Goal: Task Accomplishment & Management: Manage account settings

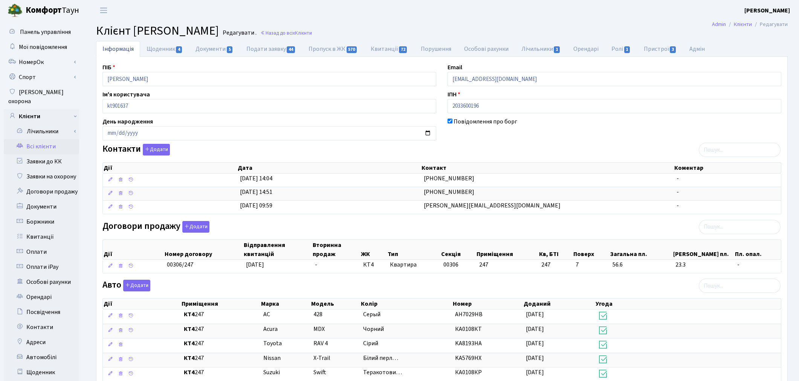
scroll to position [84, 0]
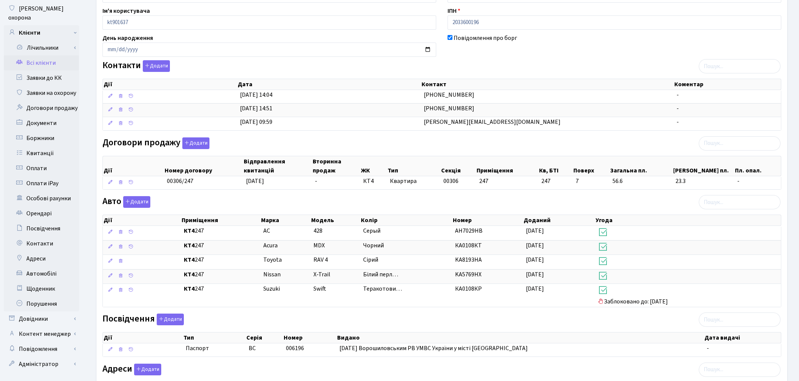
click at [41, 55] on link "Всі клієнти" at bounding box center [41, 62] width 75 height 15
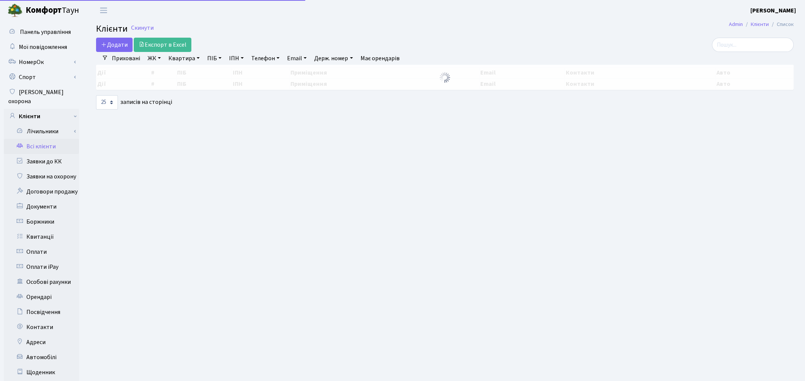
select select "25"
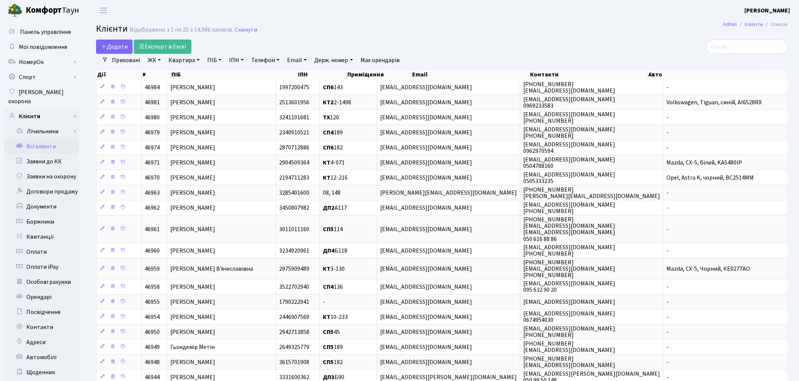
click at [209, 62] on link "ПІБ" at bounding box center [214, 60] width 20 height 13
type input "віктор"
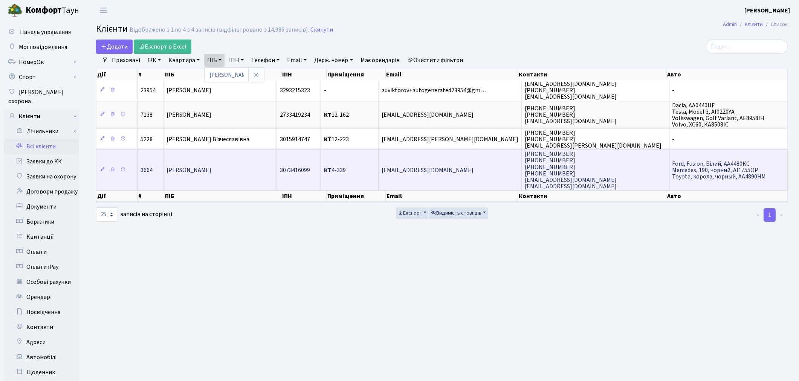
click at [220, 172] on td "Вікторов Антон Юрійович" at bounding box center [219, 169] width 113 height 41
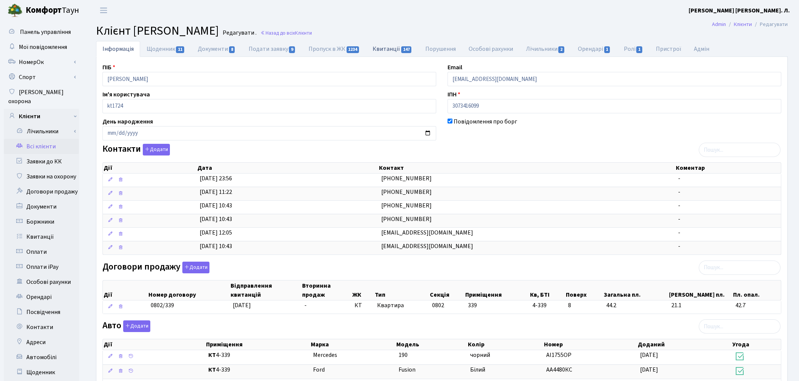
click at [389, 46] on link "Квитанції 147" at bounding box center [392, 48] width 52 height 15
select select "25"
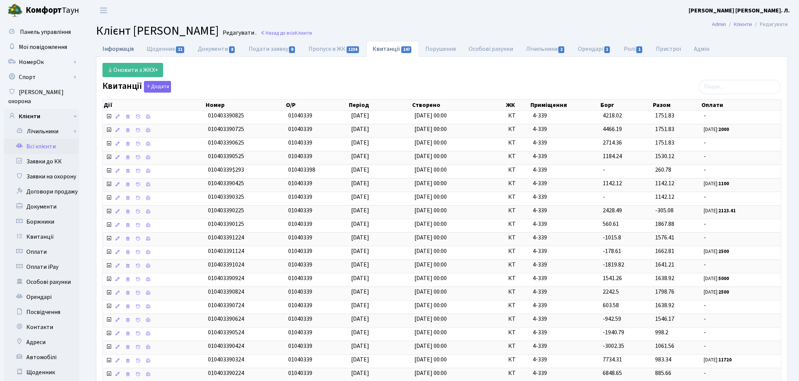
click at [117, 50] on link "Інформація" at bounding box center [118, 48] width 44 height 15
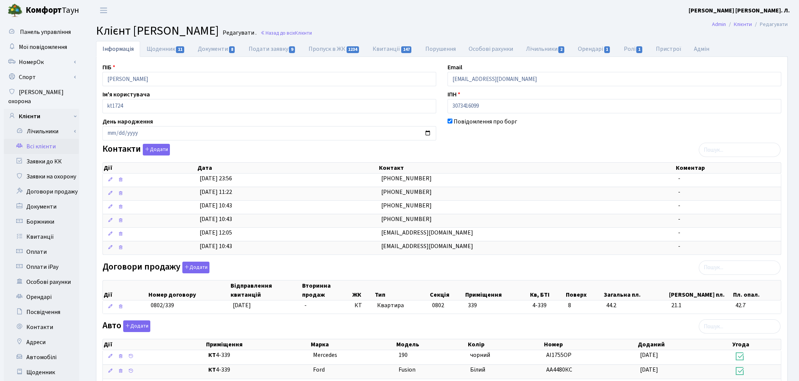
click at [43, 139] on link "Всі клієнти" at bounding box center [41, 146] width 75 height 15
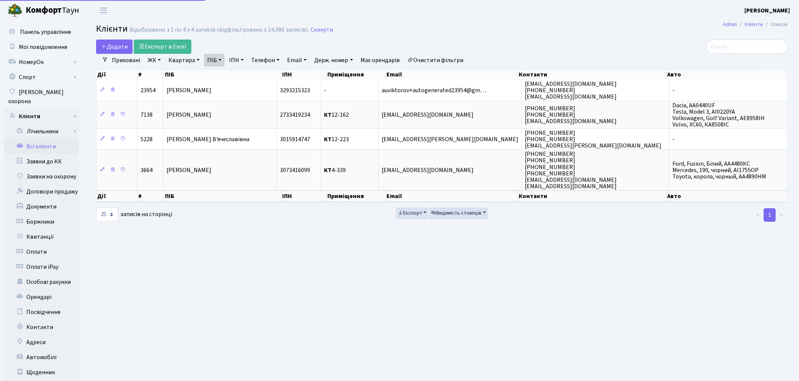
select select "25"
click at [213, 60] on link "ПІБ" at bounding box center [214, 60] width 20 height 13
click at [256, 78] on link at bounding box center [256, 75] width 16 height 14
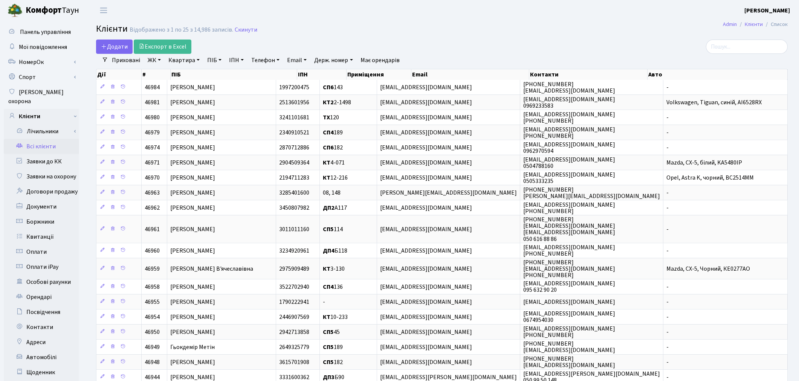
click at [189, 62] on link "Квартира" at bounding box center [183, 60] width 37 height 13
click at [196, 75] on input "text" at bounding box center [188, 75] width 44 height 14
click at [181, 61] on link "Квартира" at bounding box center [183, 60] width 37 height 13
click at [181, 63] on link "Квартира" at bounding box center [183, 60] width 37 height 13
click at [165, 54] on link "Квартира" at bounding box center [183, 60] width 37 height 13
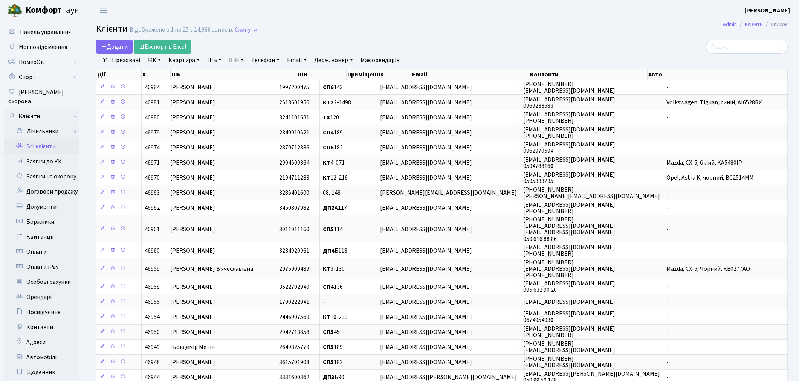
click at [172, 60] on link "Квартира" at bounding box center [183, 60] width 37 height 13
click at [183, 75] on input "text" at bounding box center [188, 75] width 44 height 14
type input "2-1498"
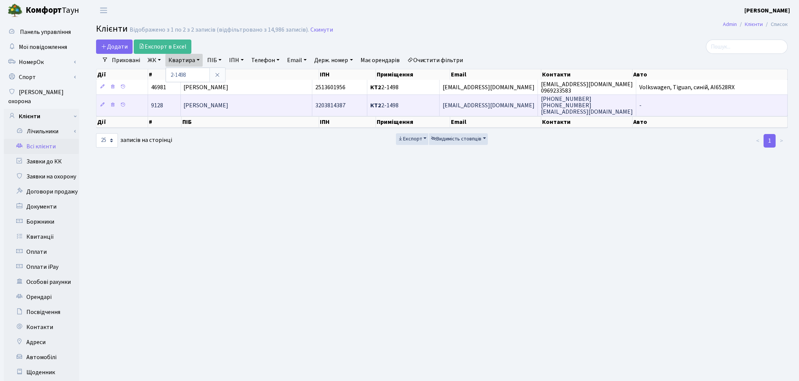
click at [229, 108] on span "[PERSON_NAME]" at bounding box center [206, 105] width 45 height 8
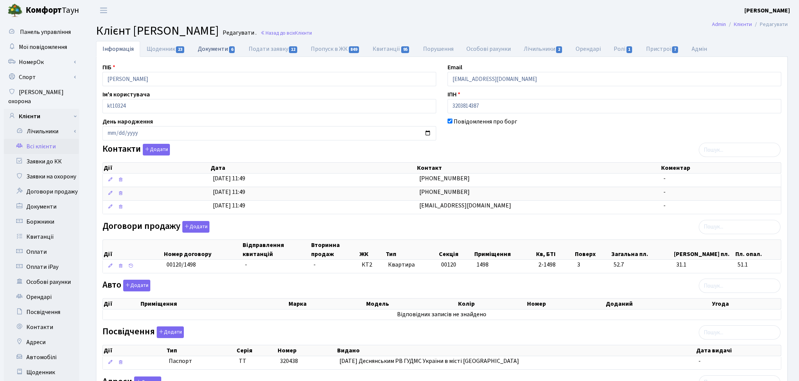
click at [202, 51] on link "Документи 6" at bounding box center [216, 48] width 50 height 15
select select "25"
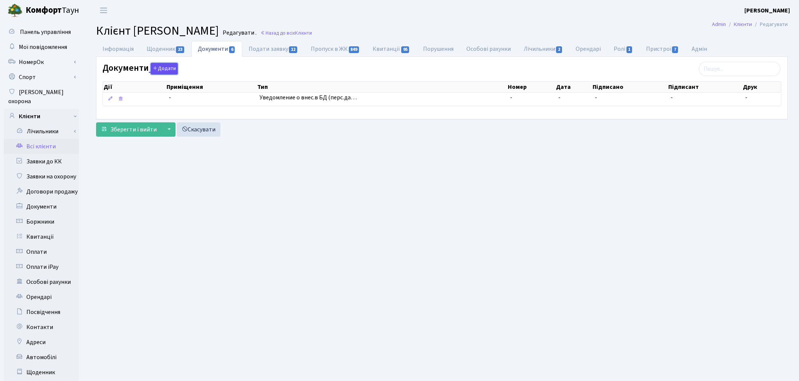
click at [160, 69] on button "Додати" at bounding box center [164, 69] width 27 height 12
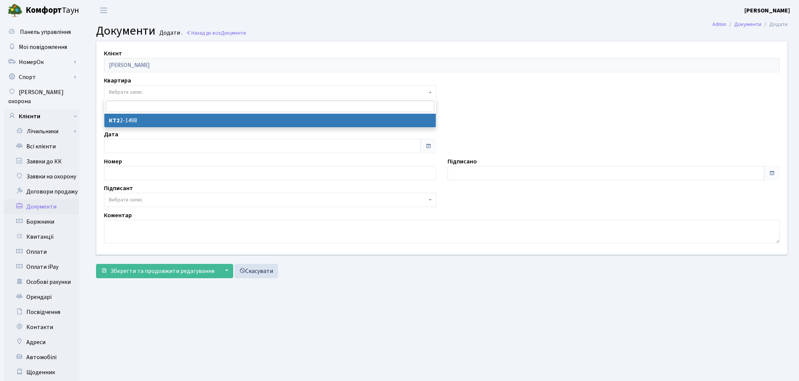
click at [144, 95] on span "Вибрати запис" at bounding box center [268, 92] width 318 height 8
select select "178659"
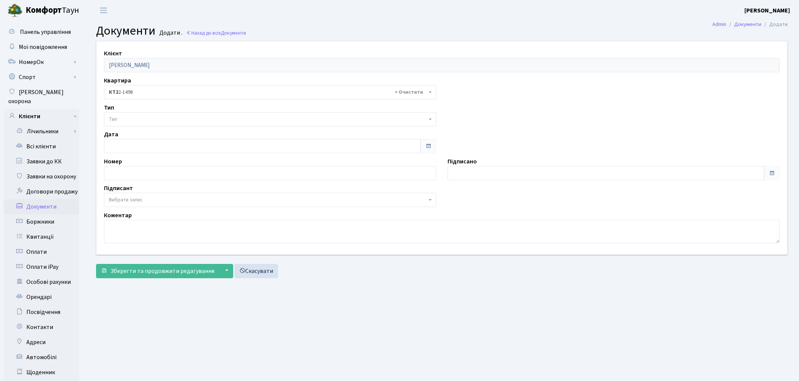
click at [143, 116] on span "Тип" at bounding box center [268, 120] width 318 height 8
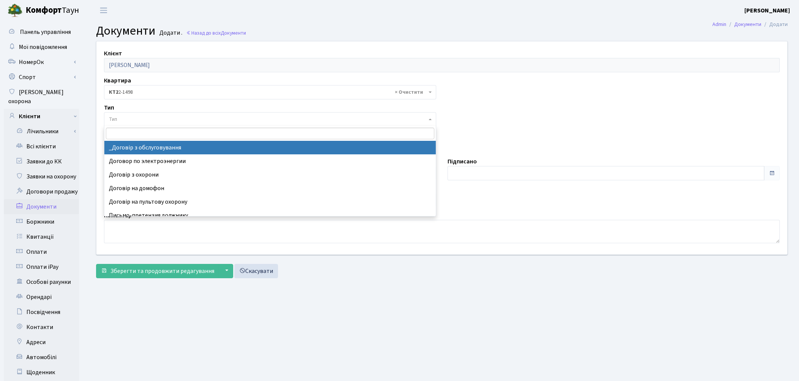
select select "289"
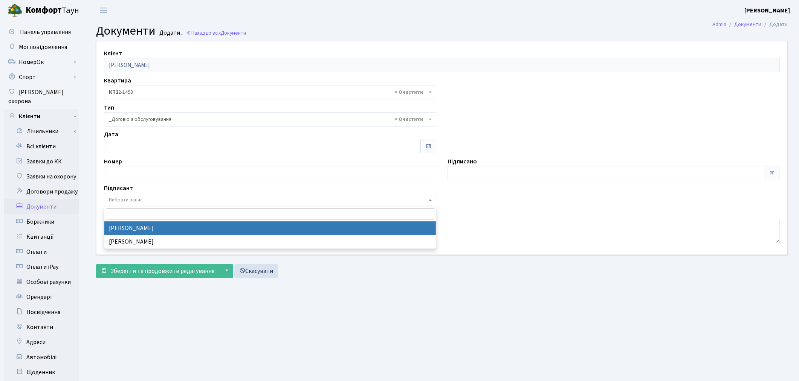
click at [128, 198] on span "Вибрати запис" at bounding box center [126, 200] width 34 height 8
select select "74"
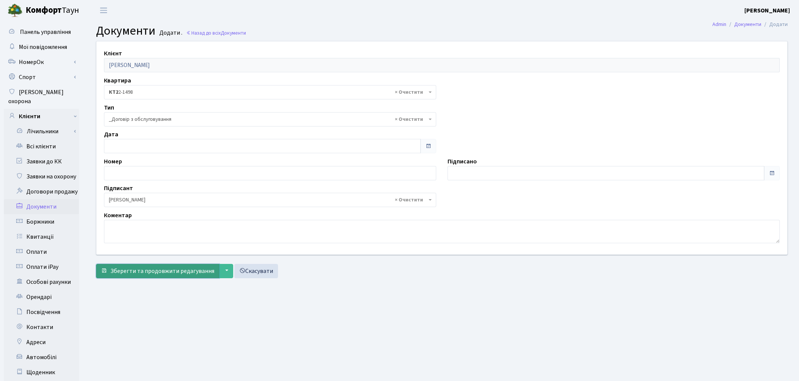
click at [137, 268] on span "Зберегти та продовжити редагування" at bounding box center [162, 271] width 104 height 8
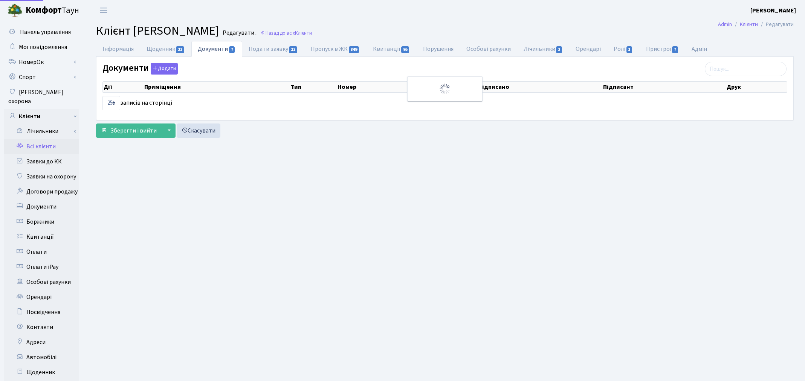
select select "25"
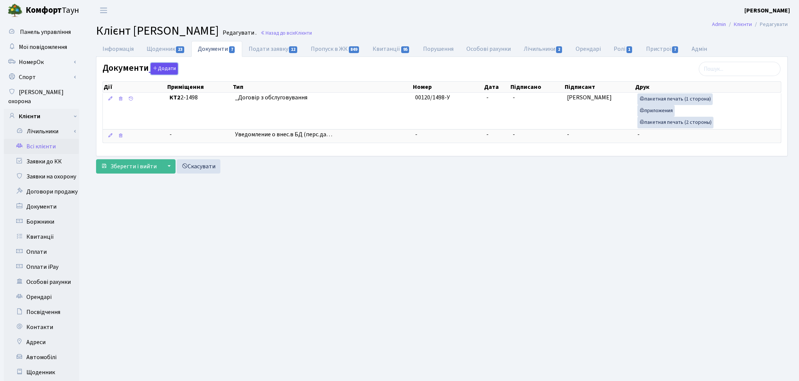
click at [165, 73] on button "Додати" at bounding box center [164, 69] width 27 height 12
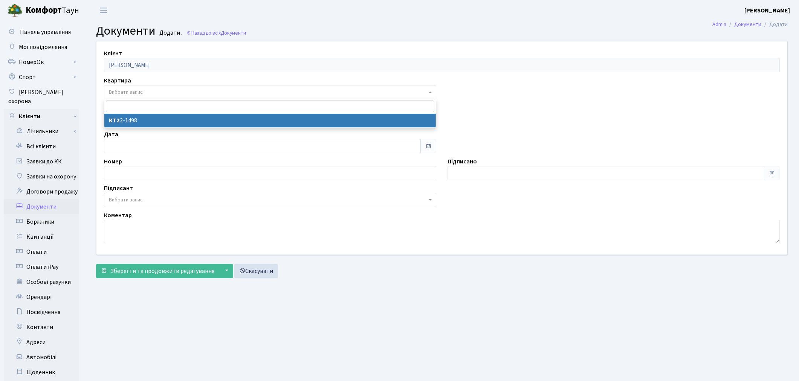
click at [135, 89] on span "Вибрати запис" at bounding box center [126, 92] width 34 height 8
select select "178659"
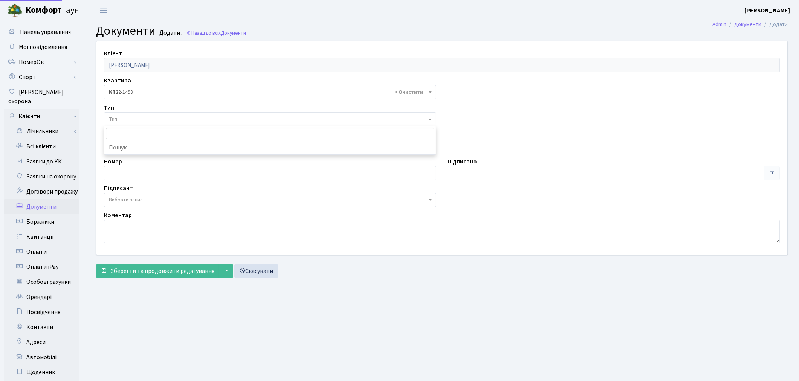
click at [134, 118] on span "Тип" at bounding box center [268, 120] width 318 height 8
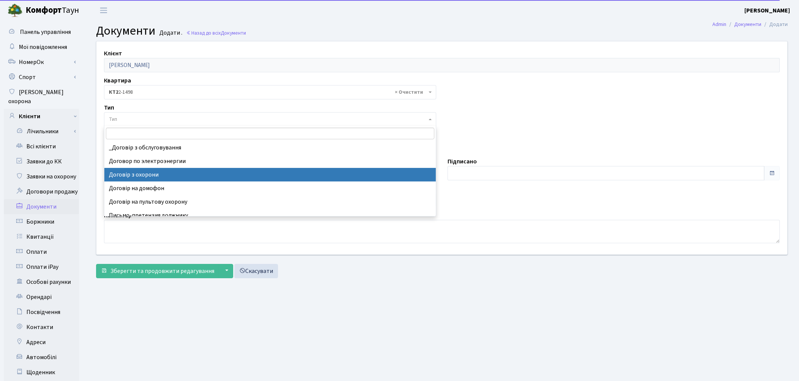
select select "290"
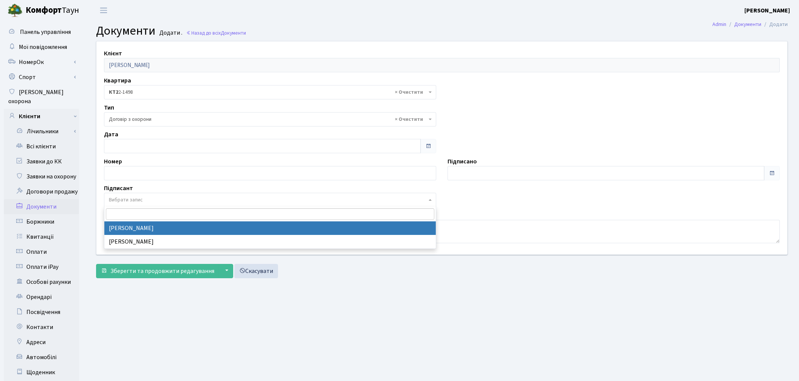
click at [138, 197] on span "Вибрати запис" at bounding box center [126, 200] width 34 height 8
select select "74"
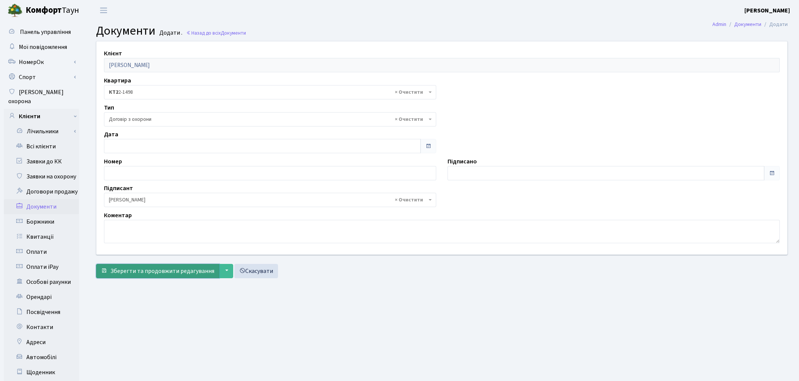
click at [139, 273] on span "Зберегти та продовжити редагування" at bounding box center [162, 271] width 104 height 8
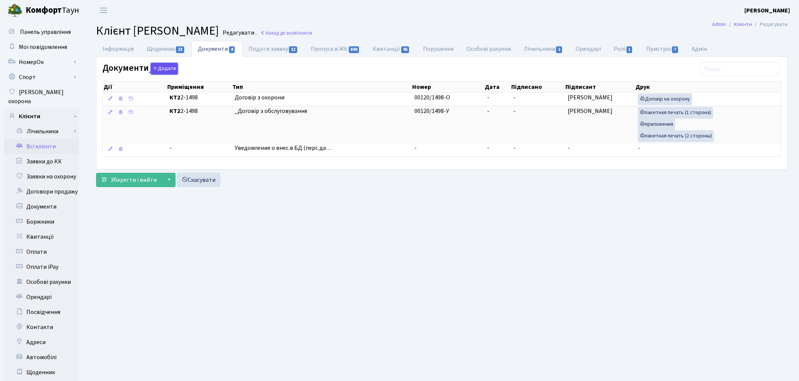
click at [172, 72] on button "Додати" at bounding box center [164, 69] width 27 height 12
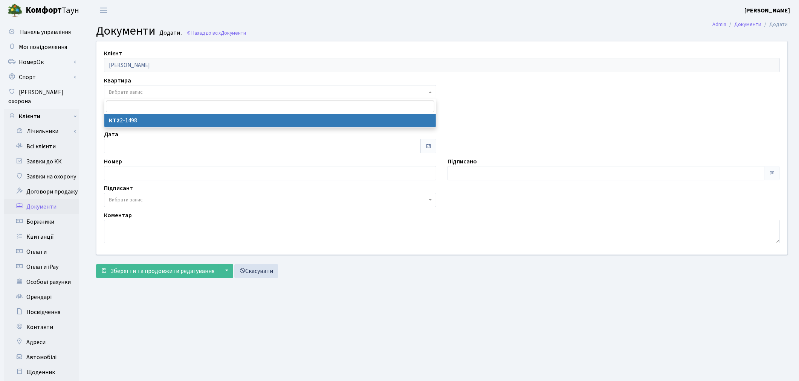
click at [149, 93] on span "Вибрати запис" at bounding box center [268, 92] width 318 height 8
select select "178659"
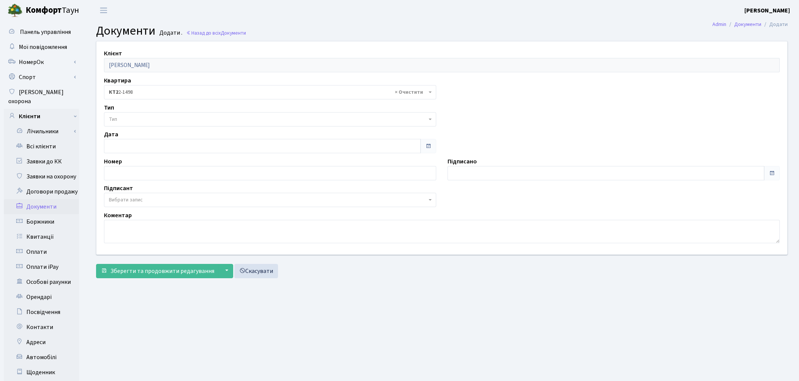
click at [144, 119] on span "Тип" at bounding box center [268, 120] width 318 height 8
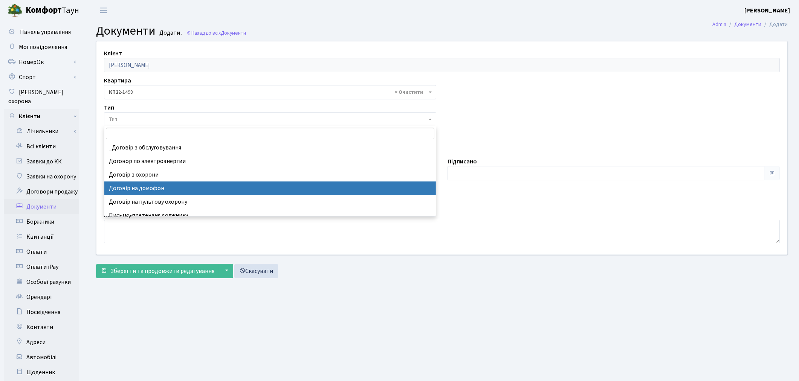
select select "292"
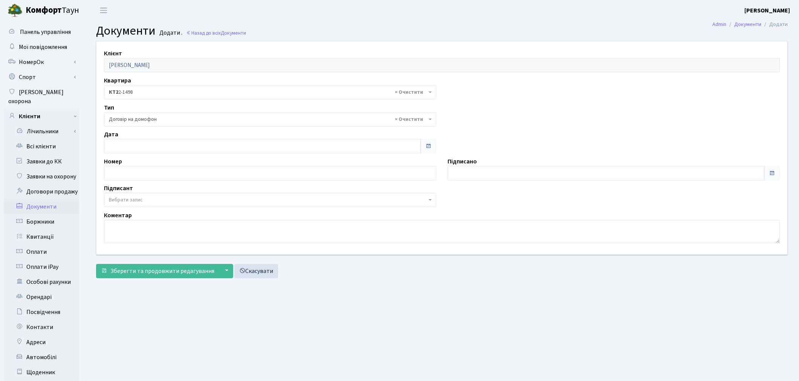
click at [134, 200] on span "Вибрати запис" at bounding box center [126, 200] width 34 height 8
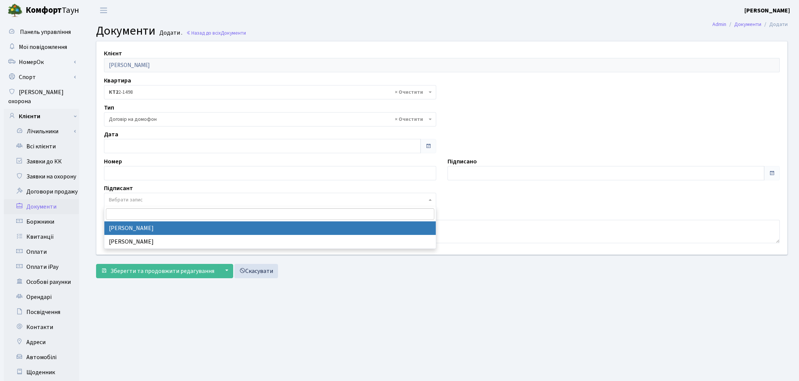
select select "74"
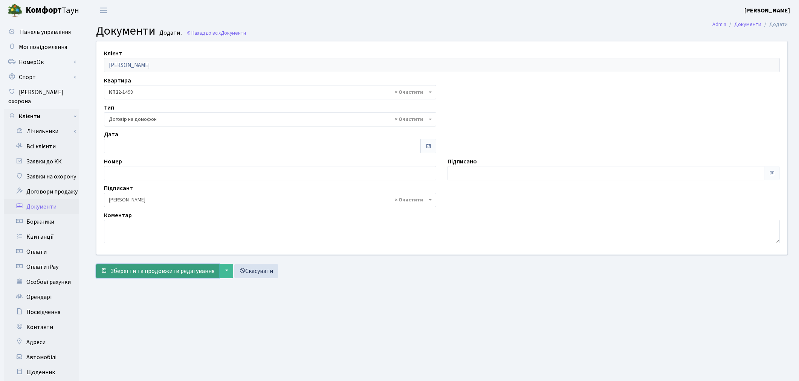
click at [135, 277] on button "Зберегти та продовжити редагування" at bounding box center [157, 271] width 123 height 14
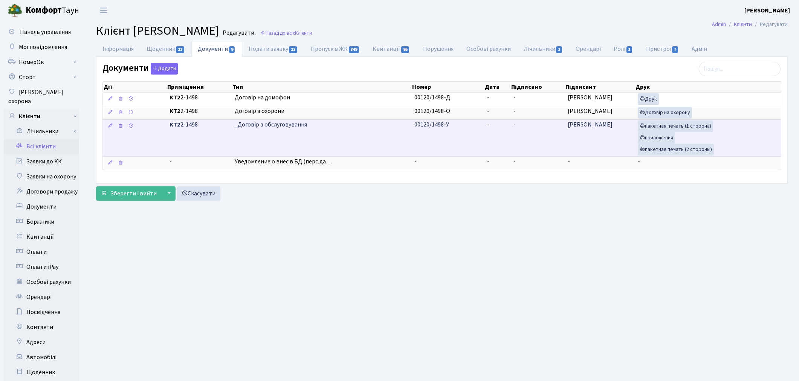
click at [526, 137] on td "-" at bounding box center [537, 137] width 54 height 37
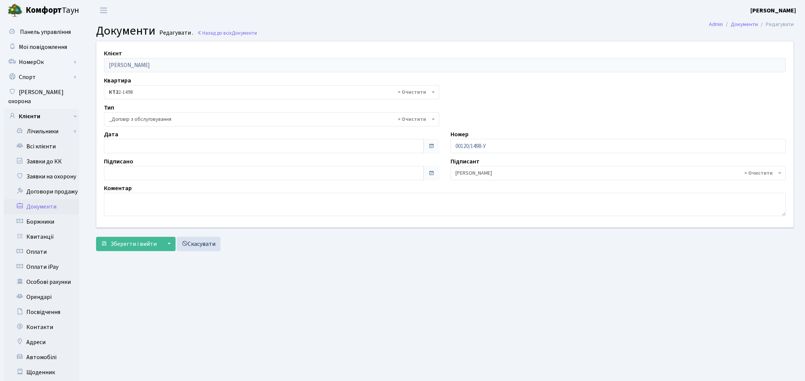
select select "289"
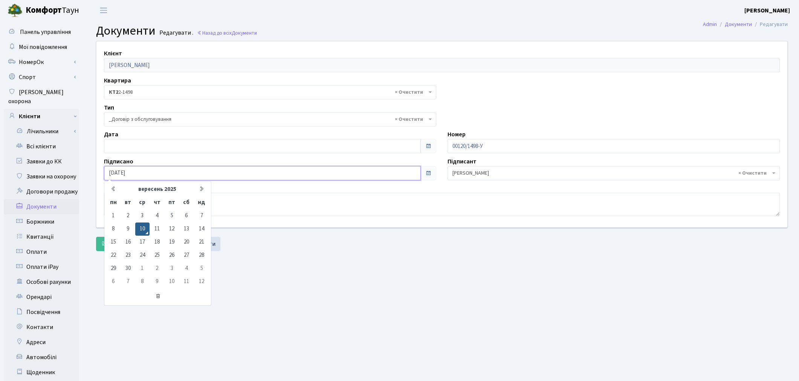
click at [140, 174] on input "10.09.2025" at bounding box center [262, 173] width 317 height 14
click at [115, 187] on icon at bounding box center [113, 189] width 6 height 6
click at [114, 189] on icon at bounding box center [113, 189] width 6 height 6
click at [170, 172] on input "[DATE]" at bounding box center [262, 173] width 317 height 14
type input "1"
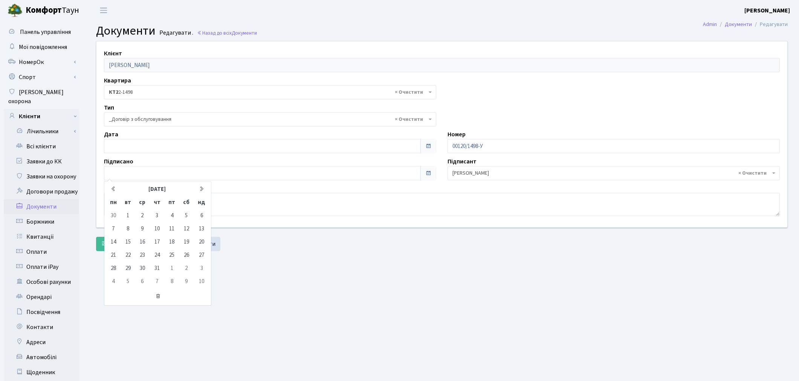
click at [406, 292] on main "Admin Документи Редагувати Документи Редагувати . Назад до всіх Документи Клієн…" at bounding box center [442, 240] width 714 height 438
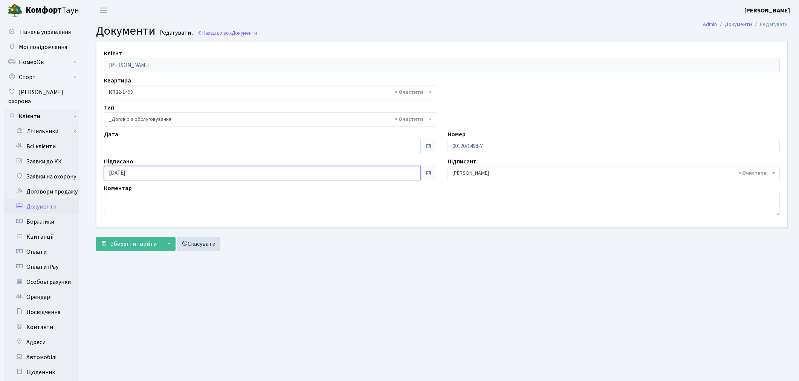
click at [136, 173] on input "[DATE]" at bounding box center [262, 173] width 317 height 14
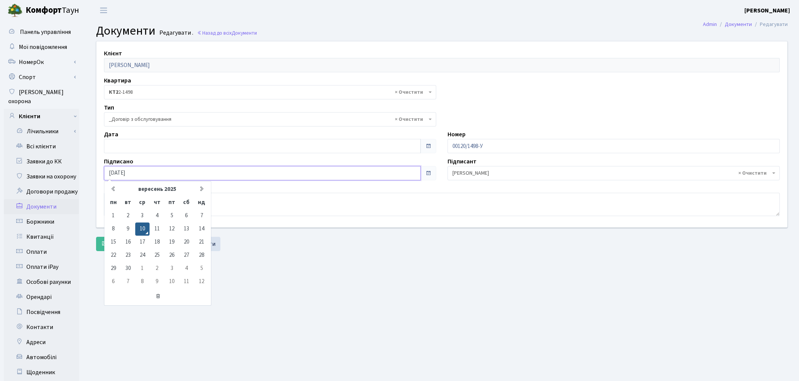
type input "[DATE]"
click at [353, 264] on main "Admin Документи Редагувати Документи Редагувати . Назад до всіх Документи Клієн…" at bounding box center [442, 240] width 714 height 438
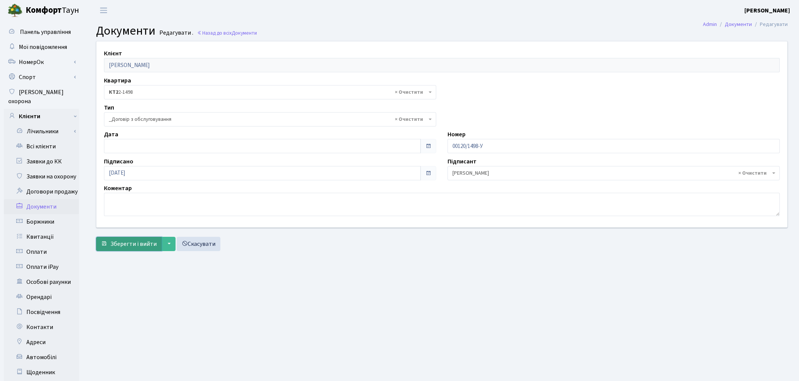
click at [147, 242] on span "Зберегти і вийти" at bounding box center [133, 244] width 46 height 8
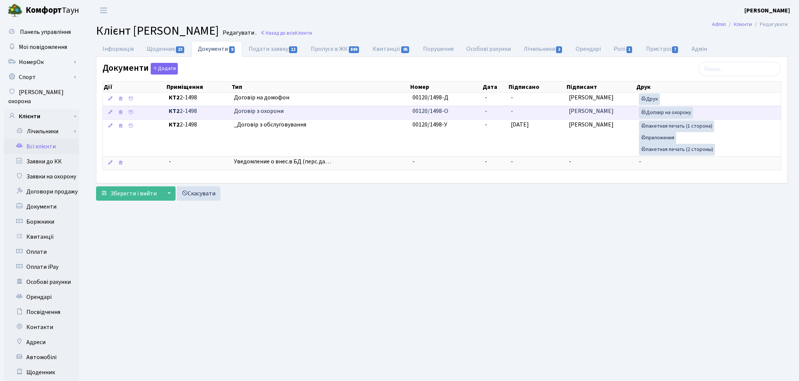
click at [529, 115] on td "-" at bounding box center [537, 113] width 58 height 14
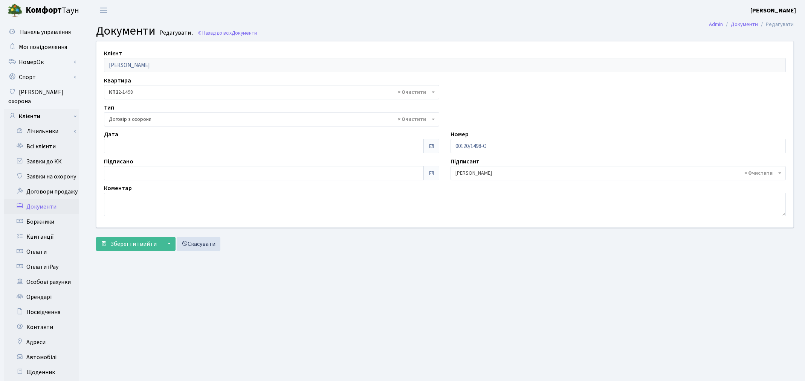
select select "290"
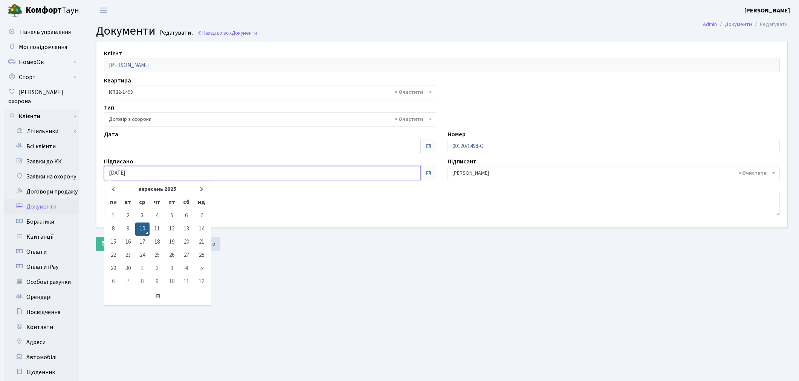
click at [174, 169] on input "[DATE]" at bounding box center [262, 173] width 317 height 14
type input "[DATE]"
click at [203, 314] on main "Admin Документи Редагувати Документи Редагувати . Назад до всіх Документи Клієн…" at bounding box center [442, 240] width 714 height 438
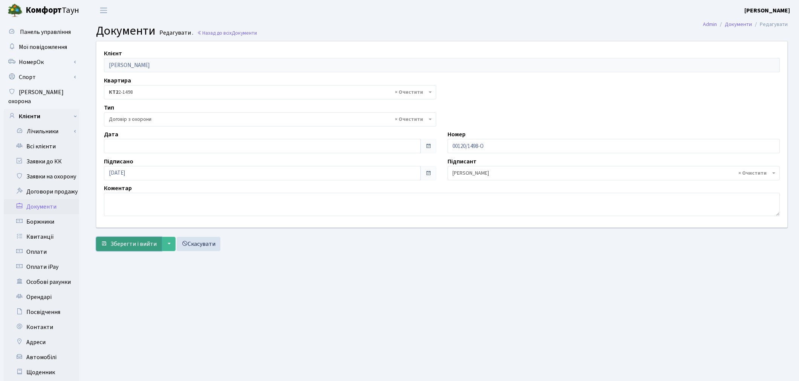
click at [130, 247] on span "Зберегти і вийти" at bounding box center [133, 244] width 46 height 8
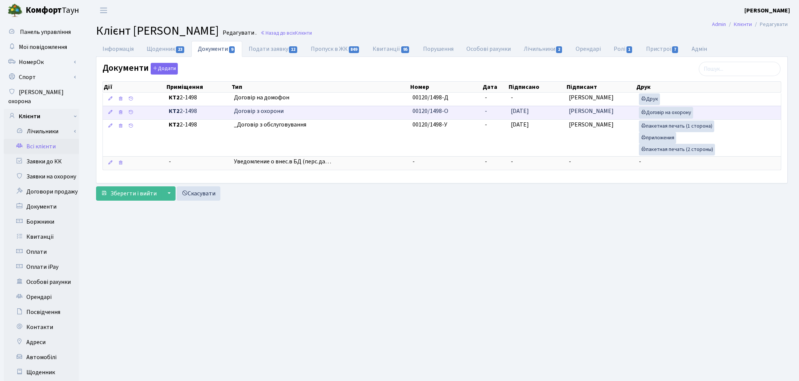
click at [494, 114] on td "-" at bounding box center [495, 113] width 26 height 14
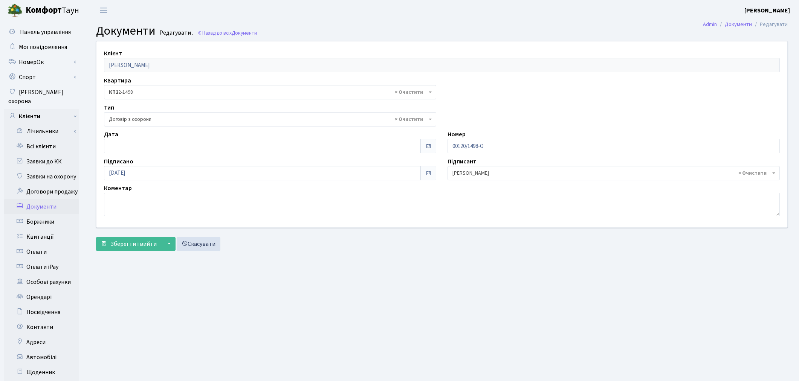
select select "290"
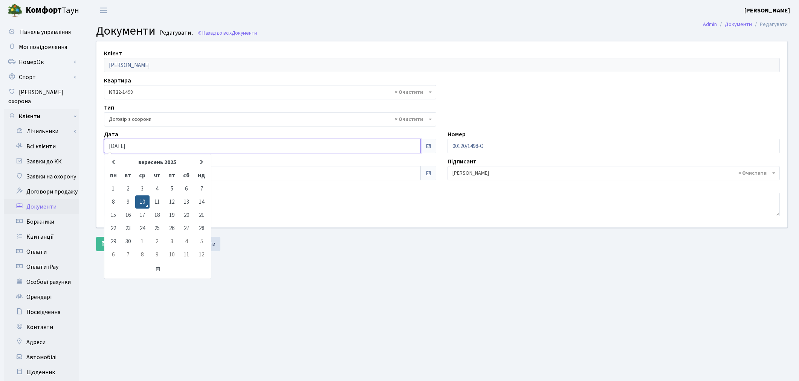
click at [140, 140] on input "10.09.2025" at bounding box center [262, 146] width 317 height 14
type input "10.09.2017"
drag, startPoint x: 390, startPoint y: 171, endPoint x: 389, endPoint y: 206, distance: 35.8
click at [390, 186] on div "Клієнт Черненок Катерина Юріївна Квартира - <b>КТ2</b>&nbsp;&nbsp;&nbsp;2-1498 …" at bounding box center [442, 134] width 702 height 186
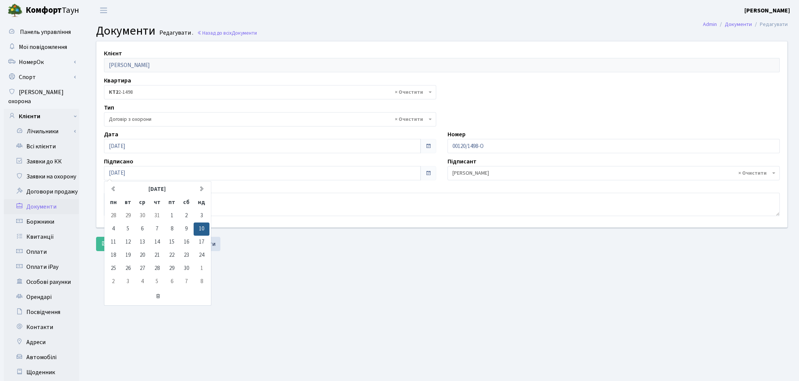
click at [302, 270] on main "Admin Документи Редагувати Документи Редагувати . Назад до всіх Документи Клієн…" at bounding box center [442, 240] width 714 height 438
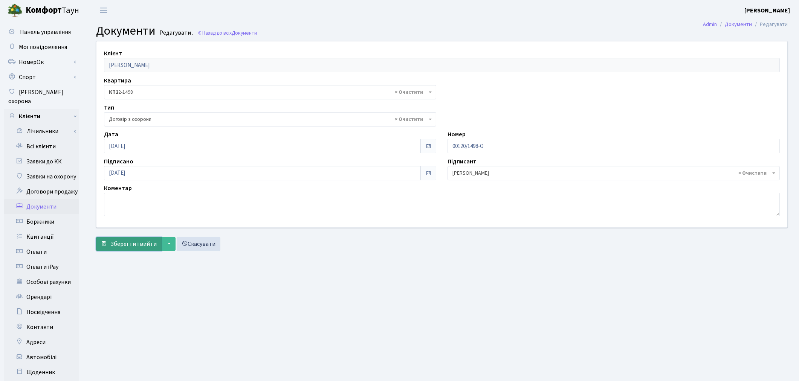
click at [130, 242] on span "Зберегти і вийти" at bounding box center [133, 244] width 46 height 8
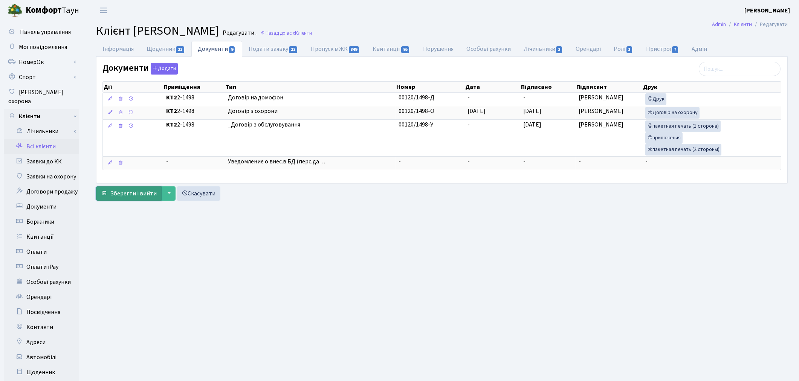
click at [130, 197] on span "Зберегти і вийти" at bounding box center [133, 193] width 46 height 8
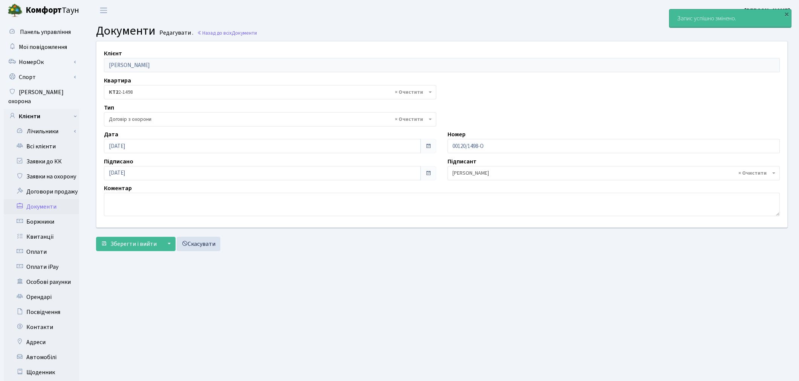
select select "290"
click at [144, 242] on span "Зберегти і вийти" at bounding box center [133, 244] width 46 height 8
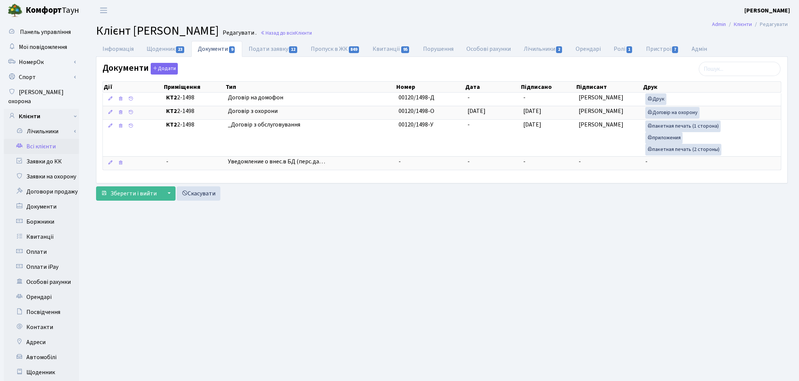
click at [46, 139] on link "Всі клієнти" at bounding box center [41, 146] width 75 height 15
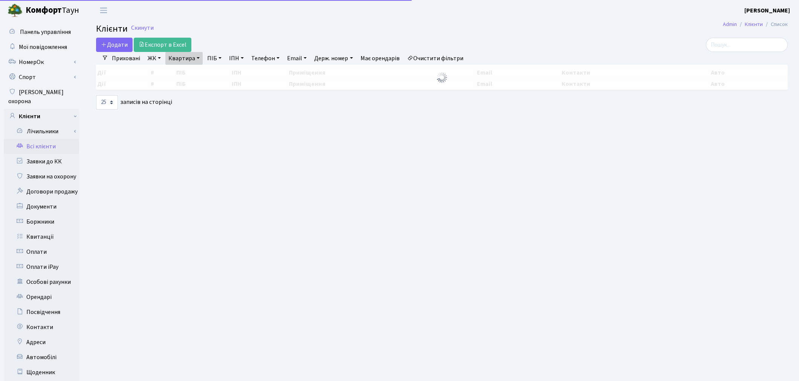
select select "25"
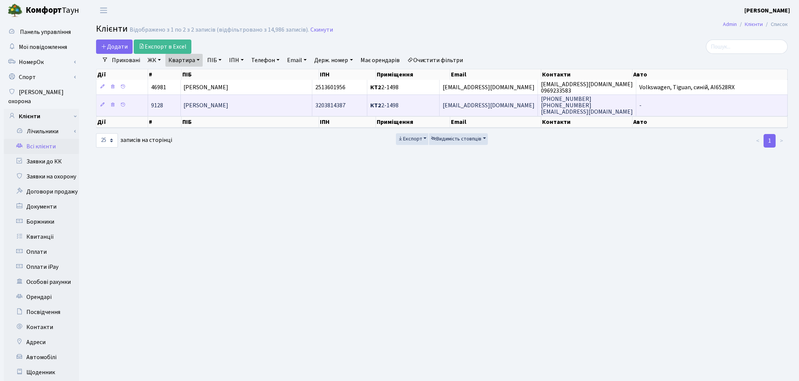
click at [278, 102] on td "[PERSON_NAME]" at bounding box center [246, 105] width 131 height 21
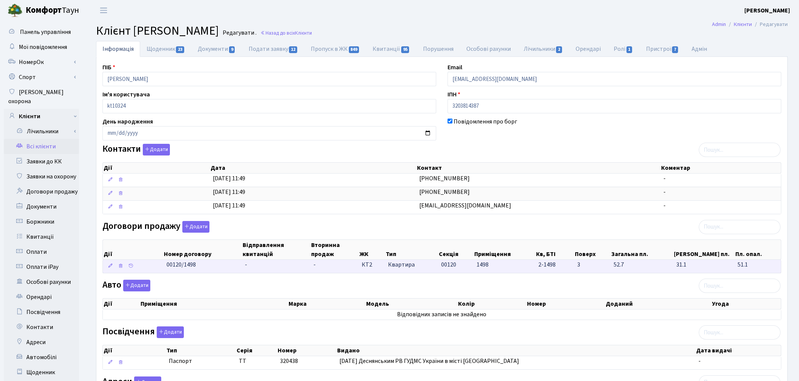
click at [271, 267] on td "-" at bounding box center [276, 266] width 69 height 13
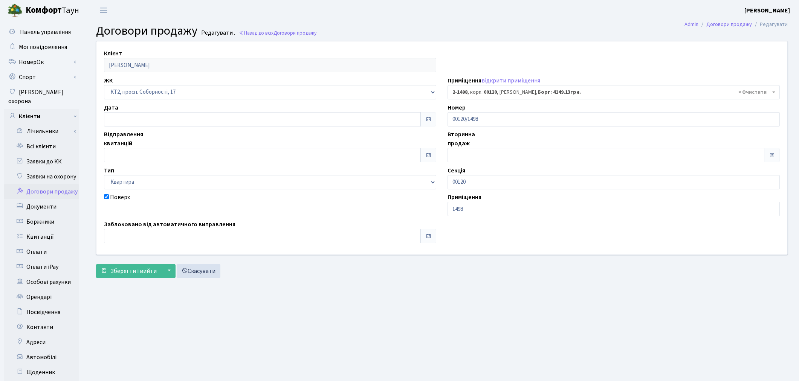
select select "13113"
click at [152, 151] on input "text" at bounding box center [262, 155] width 317 height 14
click at [129, 96] on td "10" at bounding box center [133, 94] width 11 height 11
type input "[DATE]"
click at [136, 157] on input "[DATE]" at bounding box center [262, 155] width 317 height 14
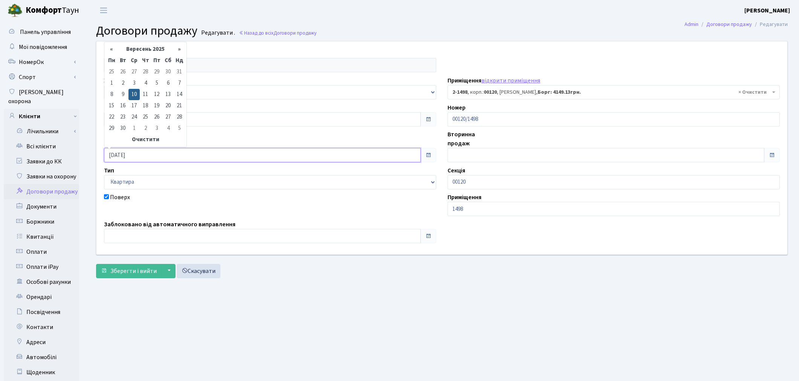
click at [136, 157] on input "[DATE]" at bounding box center [262, 155] width 317 height 14
click at [112, 47] on th "«" at bounding box center [111, 49] width 11 height 11
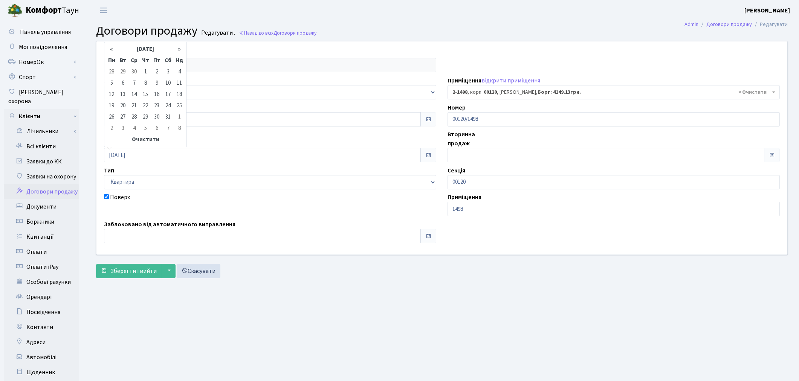
click at [112, 47] on th "«" at bounding box center [111, 49] width 11 height 11
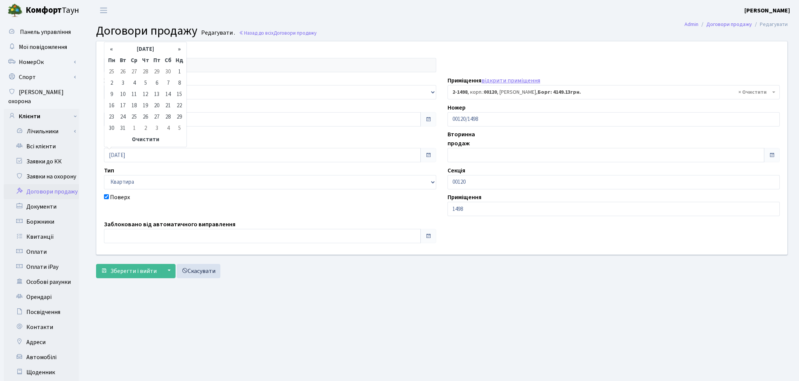
click at [112, 47] on th "«" at bounding box center [111, 49] width 11 height 11
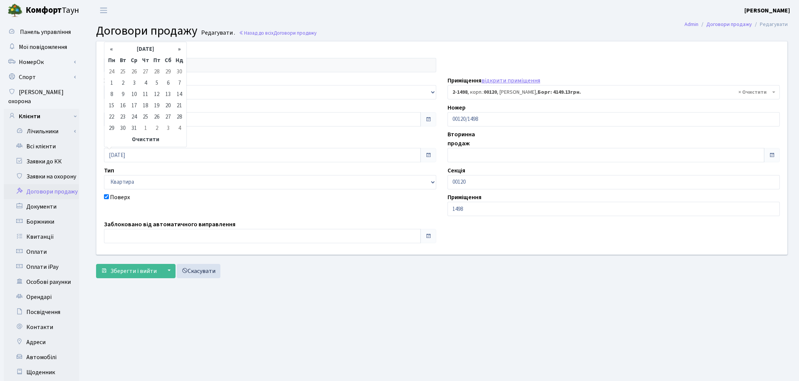
click at [112, 47] on th "«" at bounding box center [111, 49] width 11 height 11
click at [112, 47] on th "«" at bounding box center [111, 53] width 11 height 18
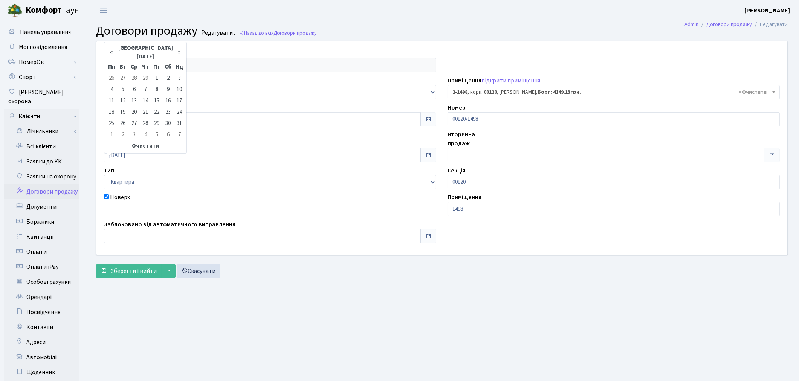
click at [112, 47] on th "«" at bounding box center [111, 53] width 11 height 18
click at [112, 47] on th "«" at bounding box center [111, 49] width 11 height 11
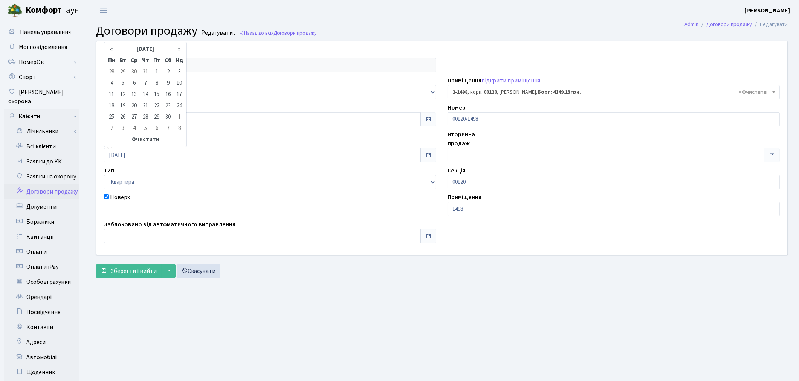
click at [112, 47] on th "«" at bounding box center [111, 49] width 11 height 11
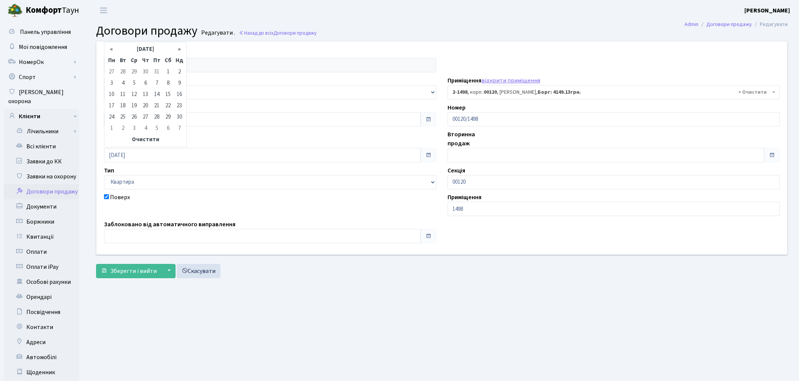
click at [112, 47] on th "«" at bounding box center [111, 49] width 11 height 11
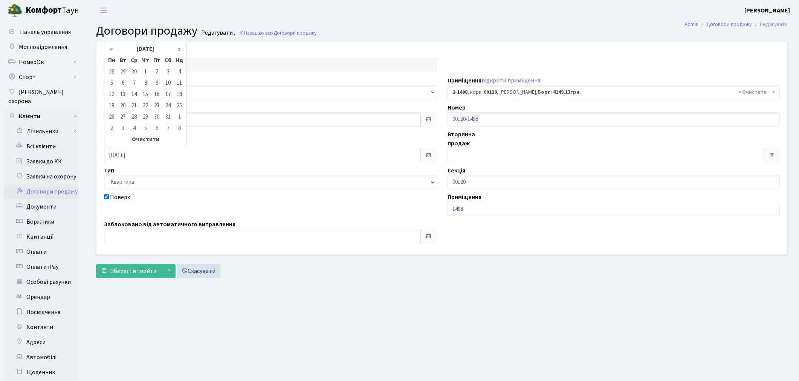
click at [112, 47] on th "«" at bounding box center [111, 49] width 11 height 11
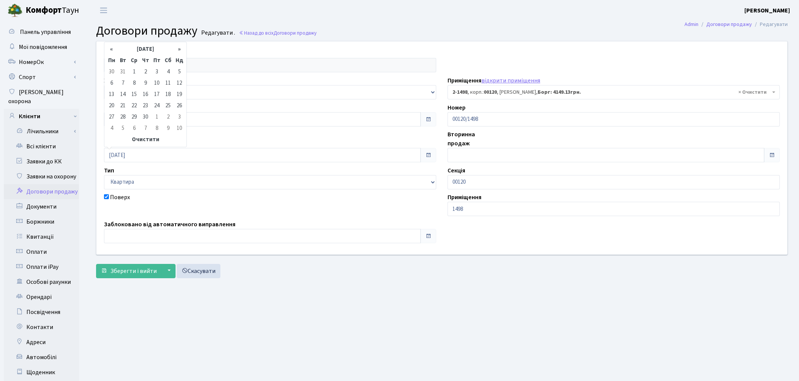
click at [112, 47] on th "«" at bounding box center [111, 49] width 11 height 11
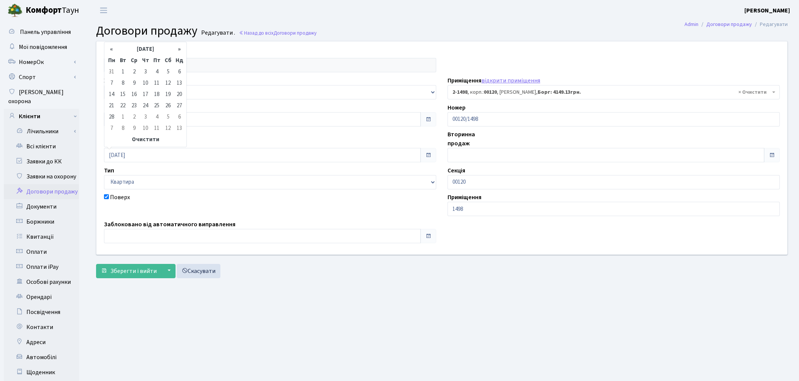
click at [112, 47] on th "«" at bounding box center [111, 49] width 11 height 11
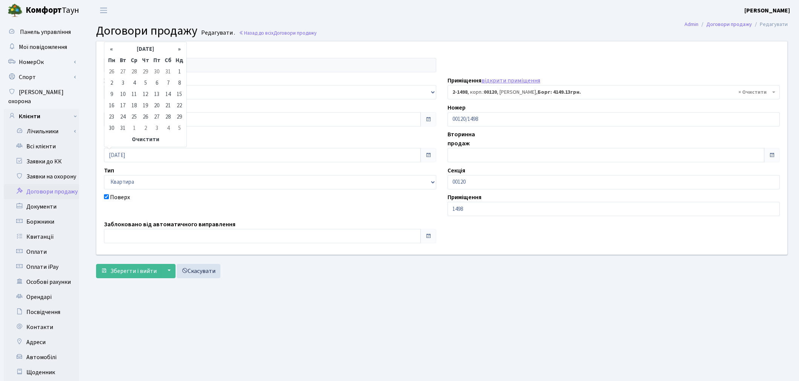
click at [112, 47] on th "«" at bounding box center [111, 49] width 11 height 11
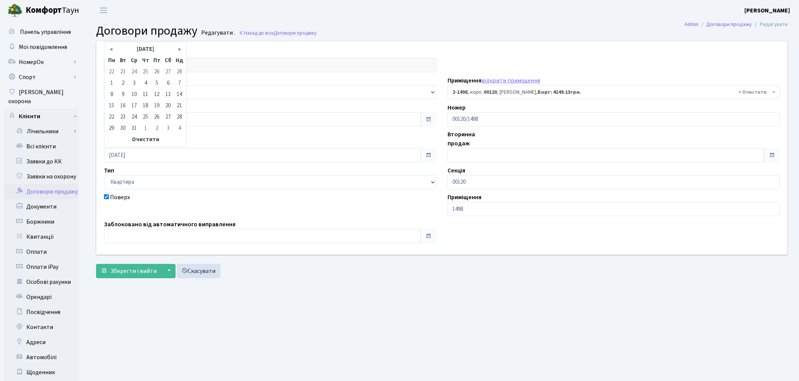
click at [112, 47] on th "«" at bounding box center [111, 49] width 11 height 11
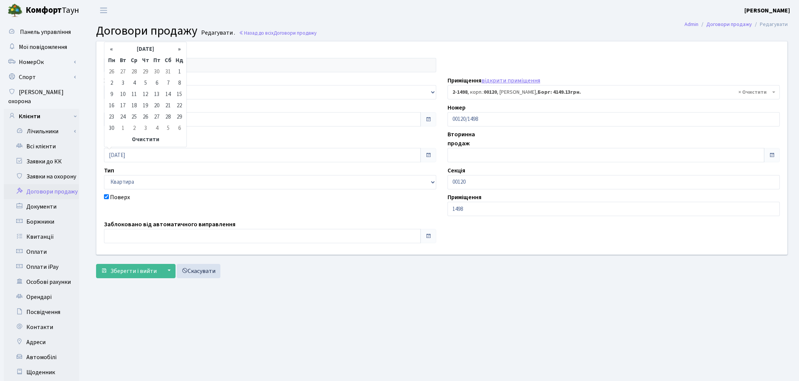
click at [112, 47] on th "«" at bounding box center [111, 49] width 11 height 11
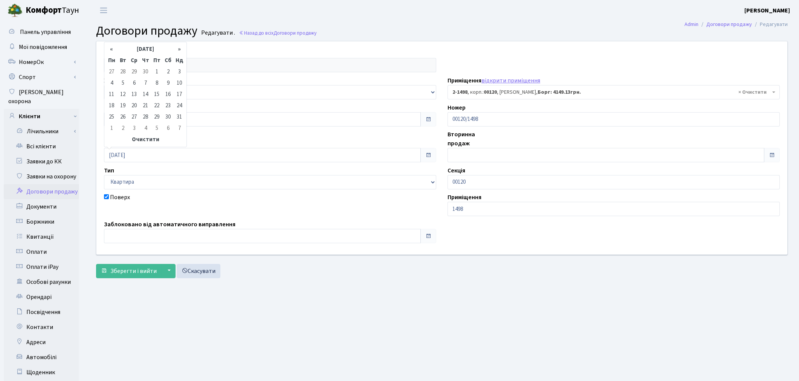
click at [112, 47] on th "«" at bounding box center [111, 49] width 11 height 11
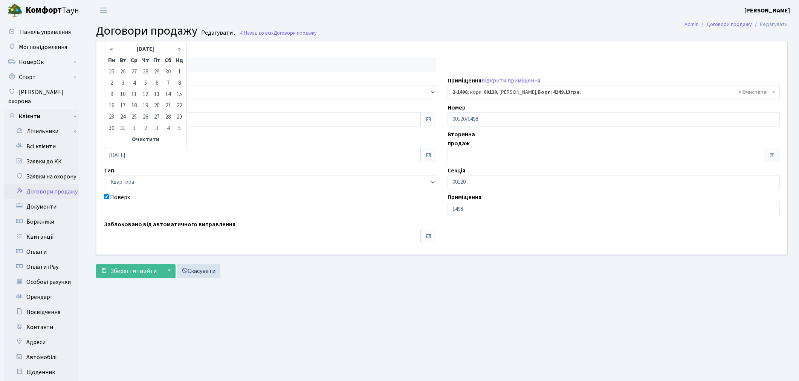
click at [112, 47] on th "«" at bounding box center [111, 49] width 11 height 11
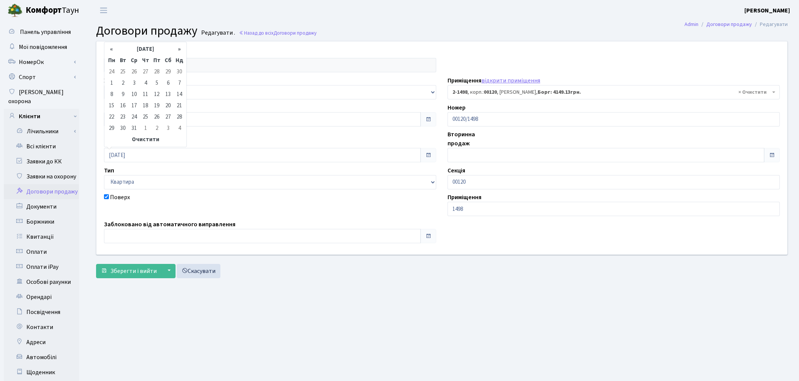
click at [112, 47] on th "«" at bounding box center [111, 49] width 11 height 11
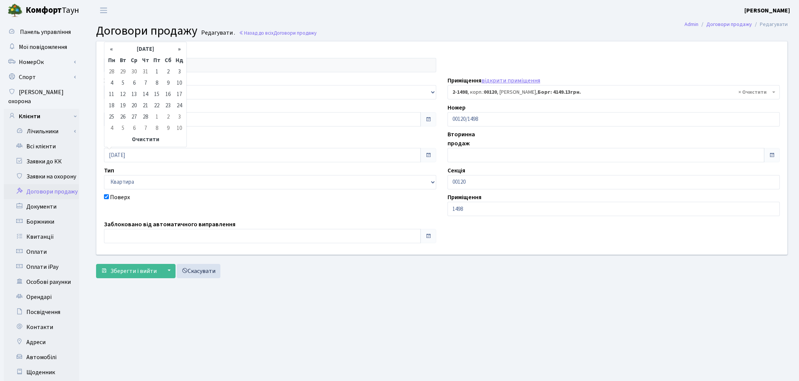
click at [112, 47] on th "«" at bounding box center [111, 49] width 11 height 11
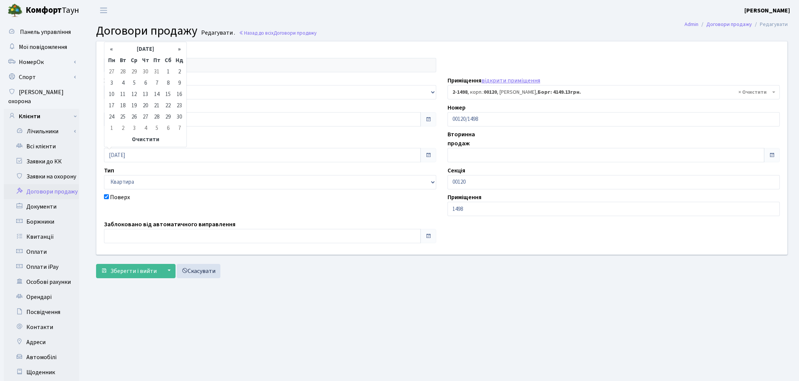
click at [112, 47] on th "«" at bounding box center [111, 49] width 11 height 11
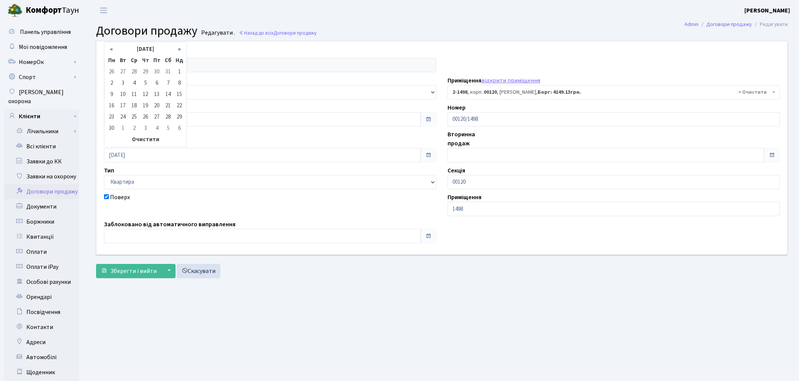
click at [112, 47] on th "«" at bounding box center [111, 49] width 11 height 11
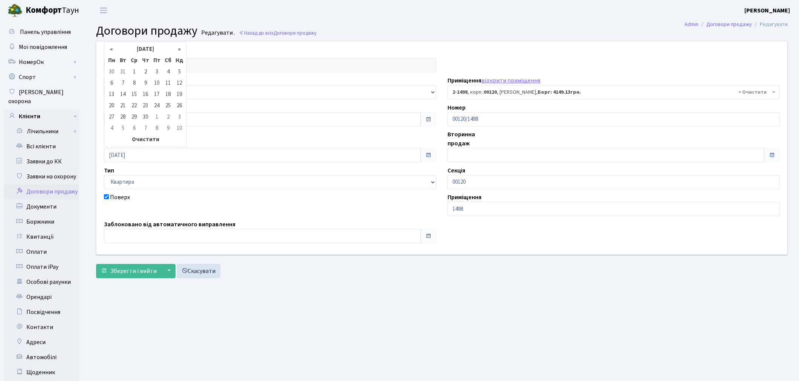
click at [112, 47] on th "«" at bounding box center [111, 49] width 11 height 11
click at [142, 274] on span "Зберегти і вийти" at bounding box center [133, 271] width 46 height 8
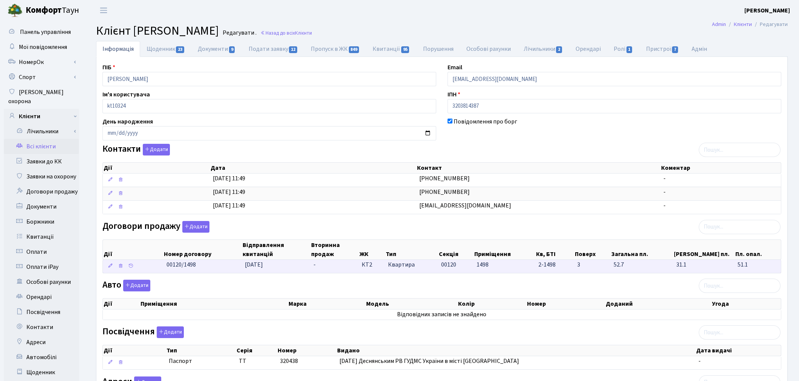
click at [263, 269] on span "[DATE]" at bounding box center [254, 265] width 18 height 8
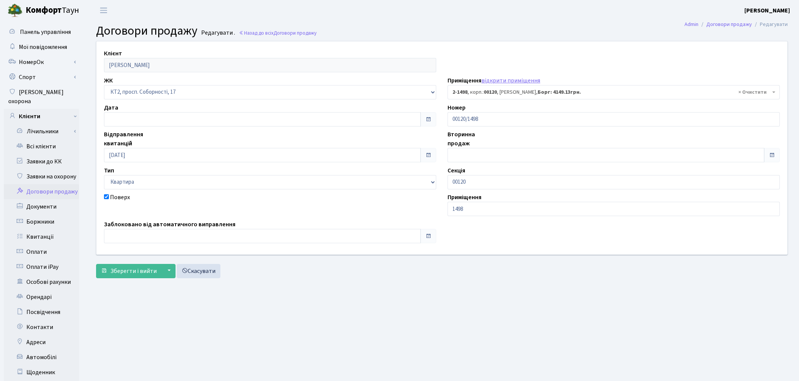
select select "13113"
click at [145, 157] on input "10.09.2025" at bounding box center [262, 155] width 317 height 14
click at [114, 52] on th "«" at bounding box center [111, 49] width 11 height 11
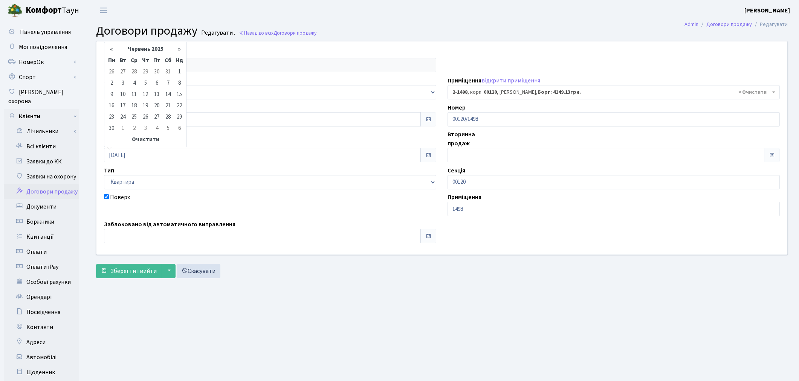
click at [114, 52] on th "«" at bounding box center [111, 49] width 11 height 11
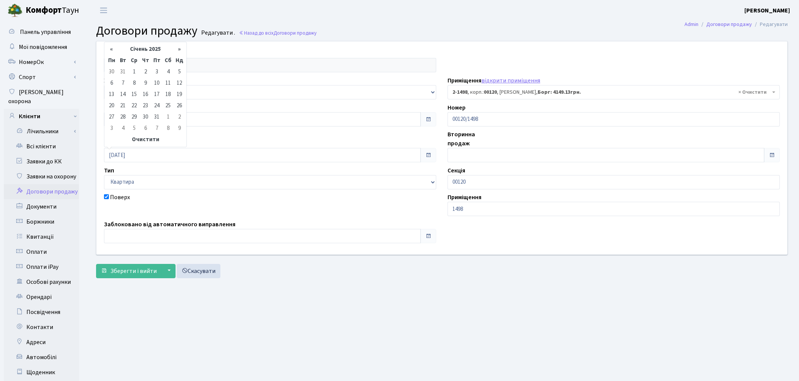
click at [114, 52] on th "«" at bounding box center [111, 49] width 11 height 11
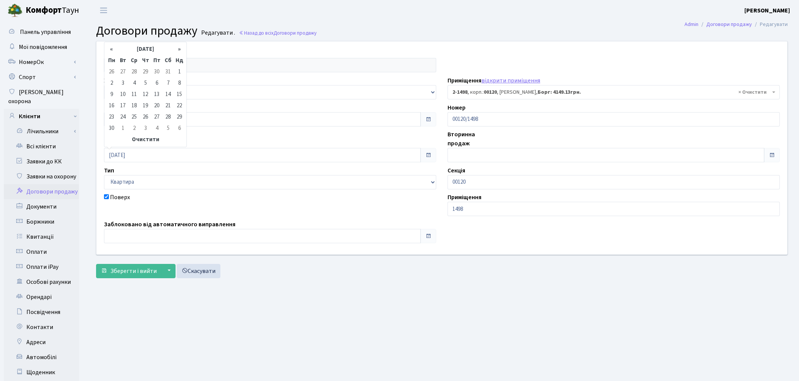
click at [114, 52] on th "«" at bounding box center [111, 49] width 11 height 11
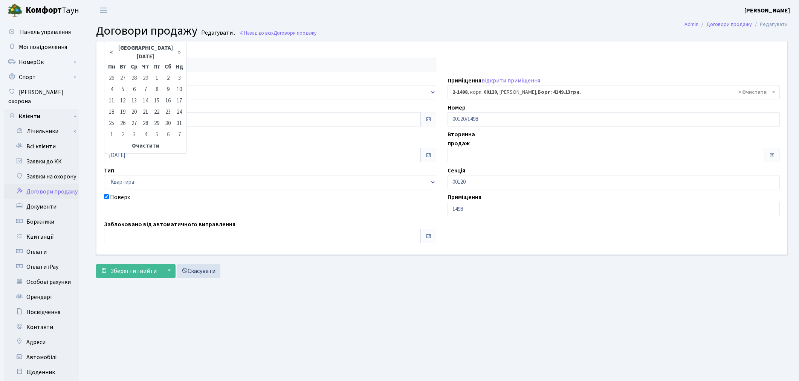
click at [114, 52] on th "«" at bounding box center [111, 53] width 11 height 18
click at [114, 52] on th "«" at bounding box center [111, 49] width 11 height 11
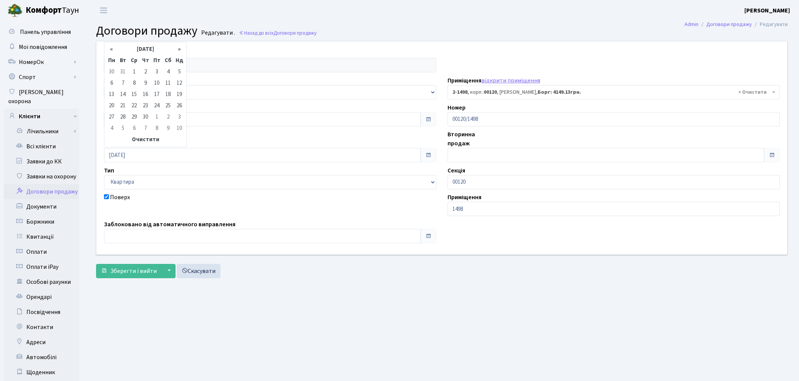
click at [114, 52] on th "«" at bounding box center [111, 49] width 11 height 11
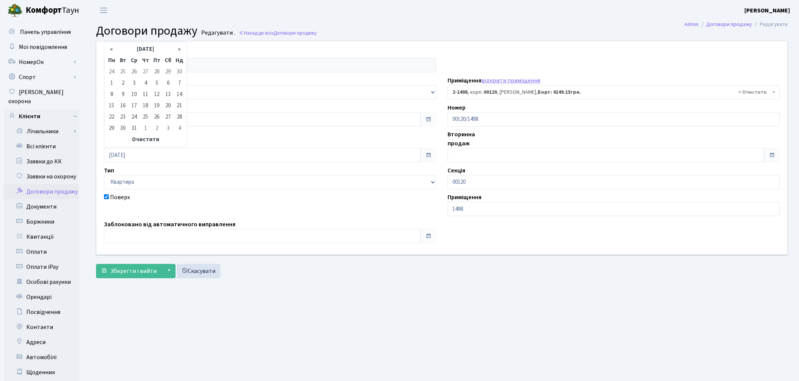
click at [114, 52] on th "«" at bounding box center [111, 49] width 11 height 11
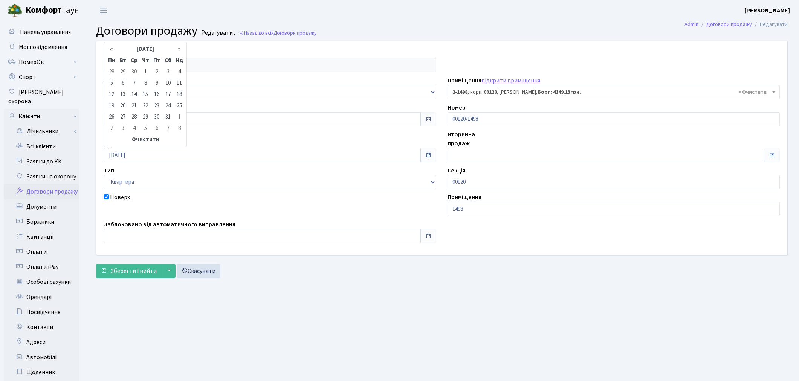
click at [114, 52] on th "«" at bounding box center [111, 49] width 11 height 11
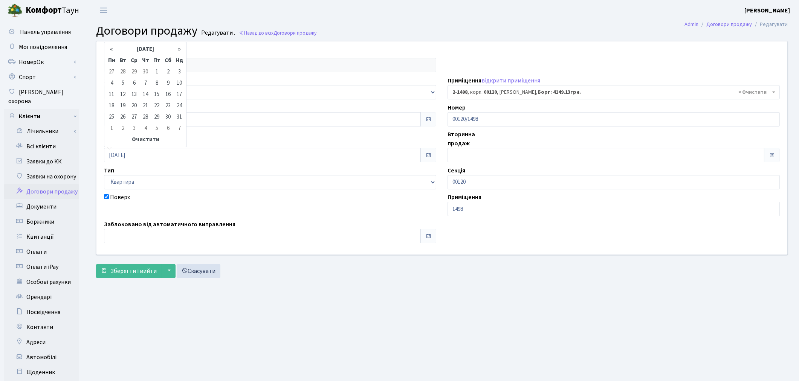
click at [114, 52] on th "«" at bounding box center [111, 49] width 11 height 11
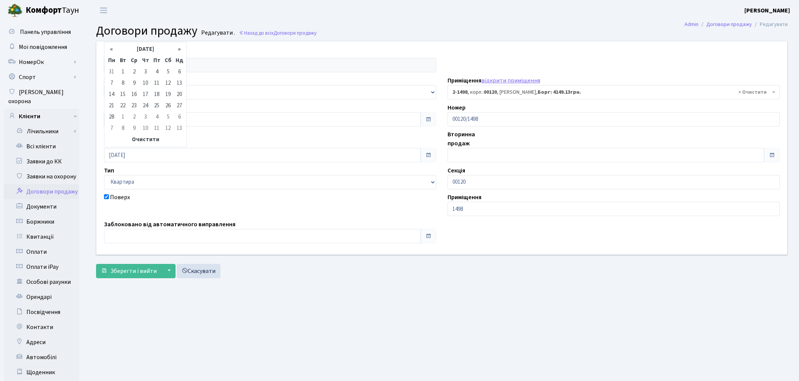
click at [114, 52] on th "«" at bounding box center [111, 49] width 11 height 11
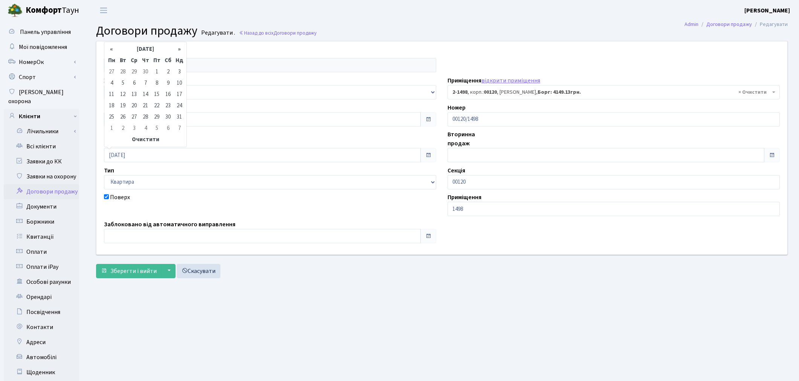
click at [114, 52] on th "«" at bounding box center [111, 49] width 11 height 11
click at [114, 51] on th "«" at bounding box center [111, 49] width 11 height 11
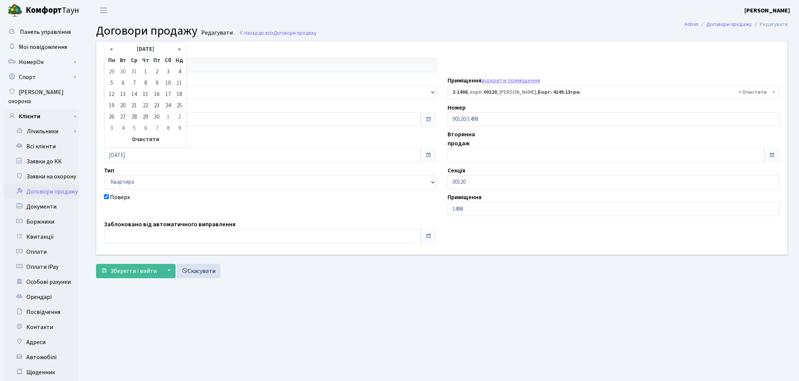
click at [114, 51] on th "«" at bounding box center [111, 49] width 11 height 11
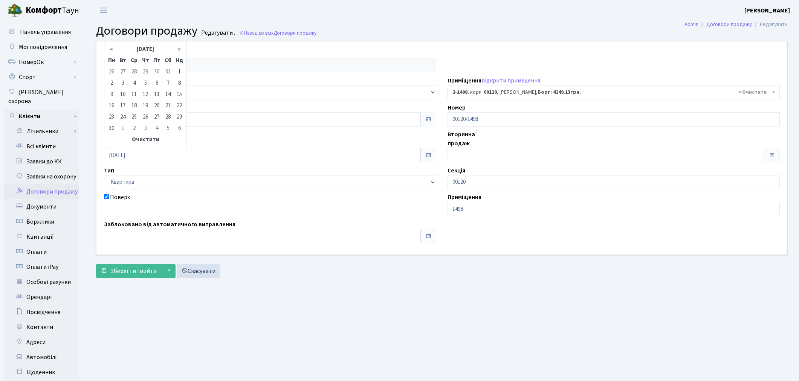
click at [114, 51] on th "«" at bounding box center [111, 49] width 11 height 11
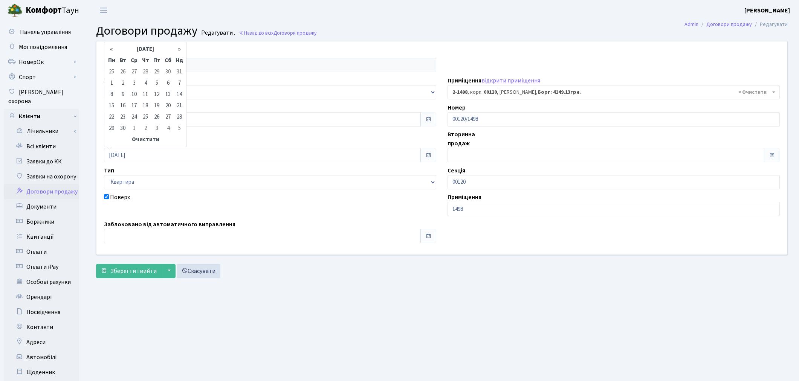
click at [114, 51] on th "«" at bounding box center [111, 49] width 11 height 11
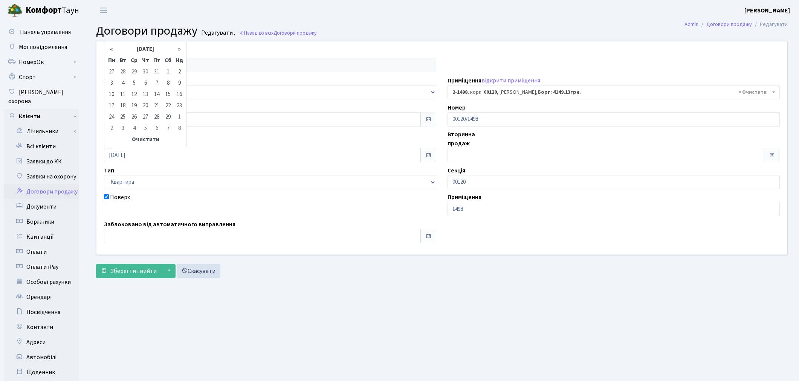
click at [114, 51] on th "«" at bounding box center [111, 49] width 11 height 11
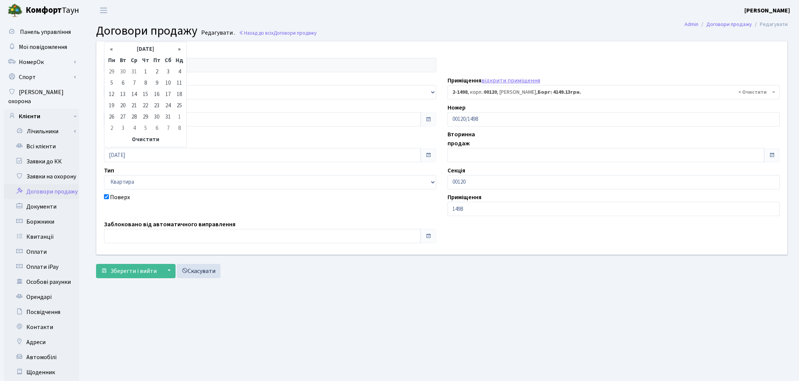
click at [114, 51] on th "«" at bounding box center [111, 49] width 11 height 11
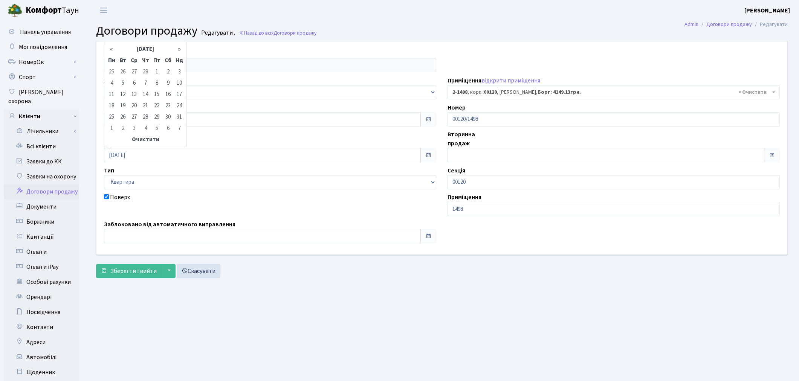
click at [114, 51] on th "«" at bounding box center [111, 49] width 11 height 11
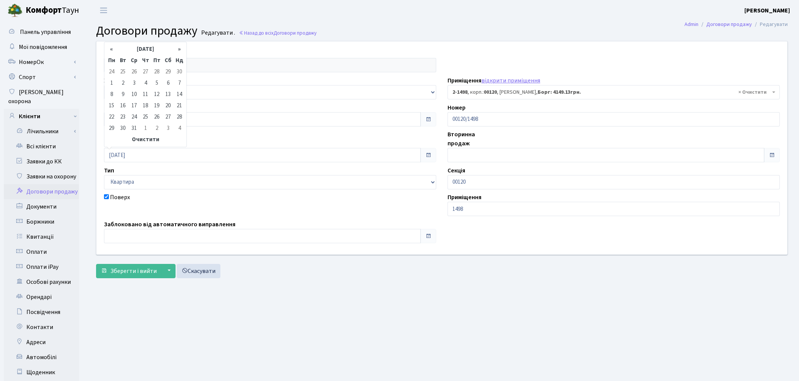
click at [114, 51] on th "«" at bounding box center [111, 49] width 11 height 11
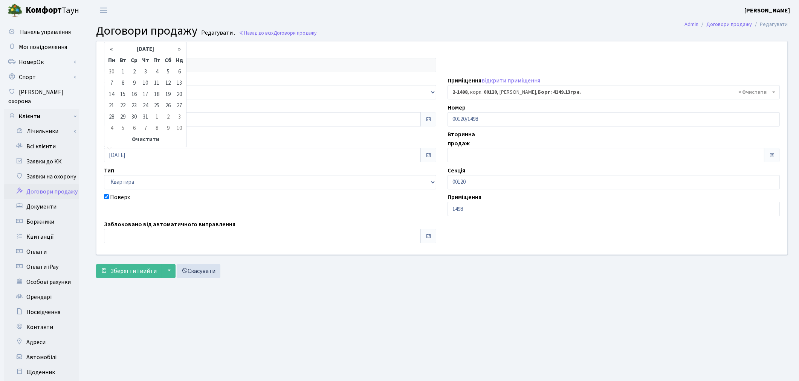
click at [114, 51] on th "«" at bounding box center [111, 49] width 11 height 11
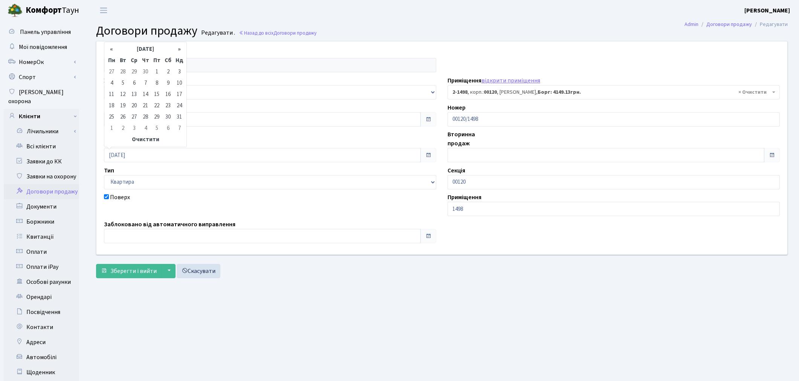
click at [114, 51] on th "«" at bounding box center [111, 49] width 11 height 11
click at [149, 96] on td "14" at bounding box center [145, 94] width 11 height 11
type input "14.09.2017"
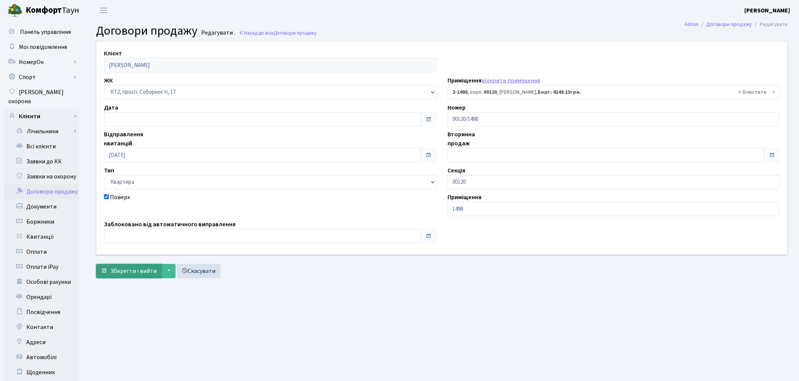
click at [134, 276] on button "Зберегти і вийти" at bounding box center [129, 271] width 66 height 14
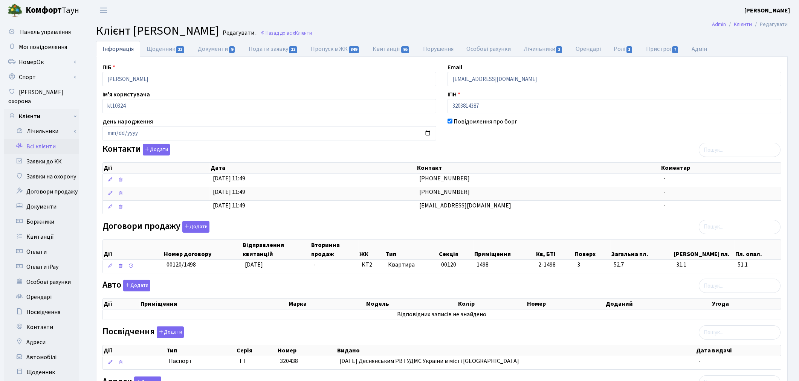
click at [29, 139] on link "Всі клієнти" at bounding box center [41, 146] width 75 height 15
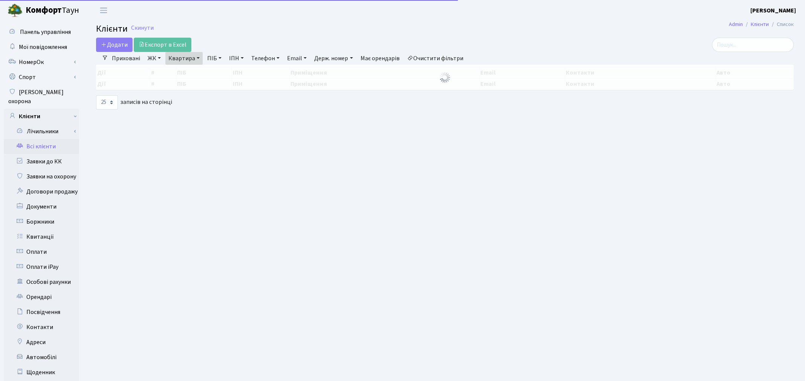
select select "25"
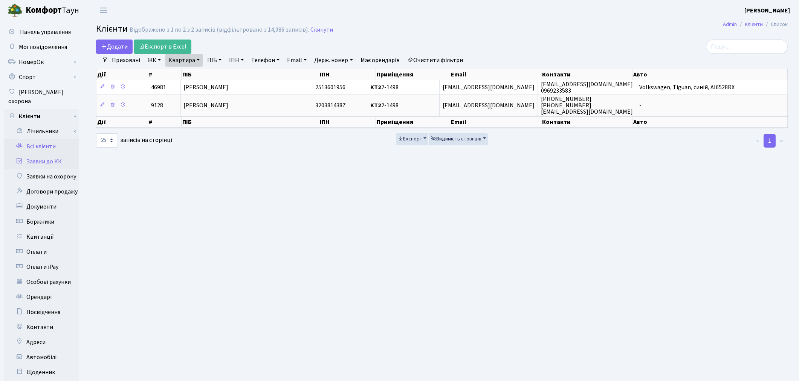
click at [48, 154] on link "Заявки до КК" at bounding box center [41, 161] width 75 height 15
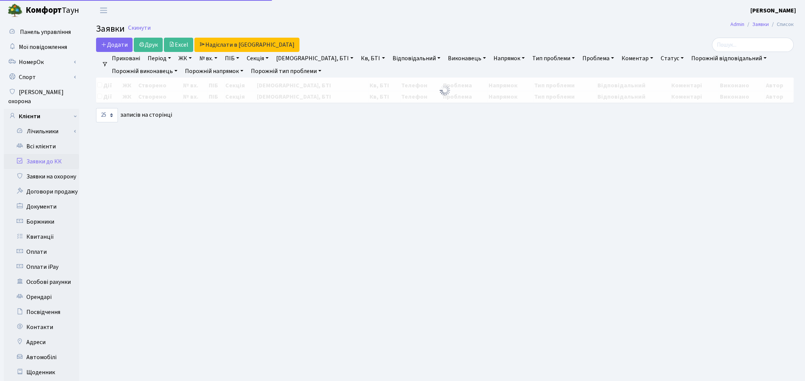
select select "25"
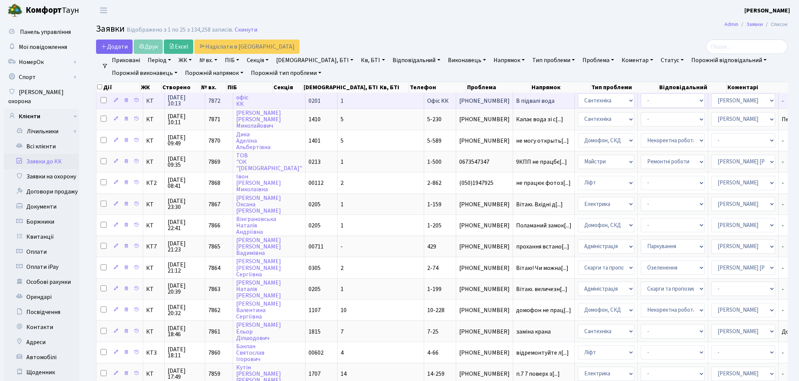
click at [516, 101] on span "В підвалі вода" at bounding box center [543, 101] width 55 height 6
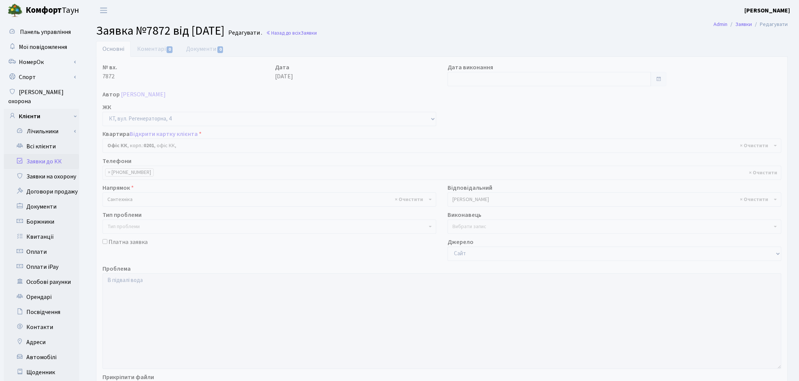
select select "4"
click at [36, 139] on link "Всі клієнти" at bounding box center [41, 146] width 75 height 15
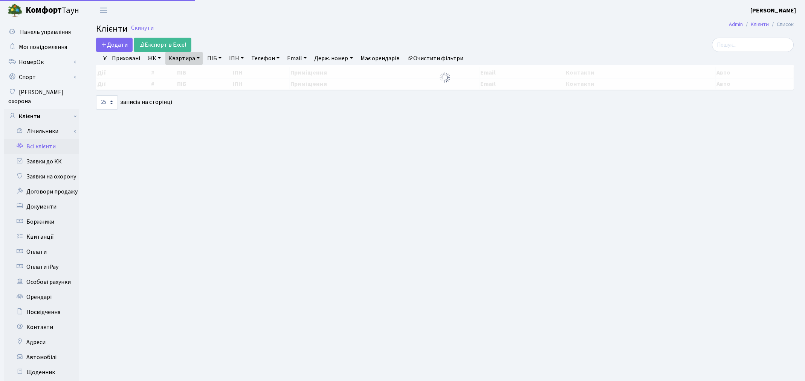
select select "25"
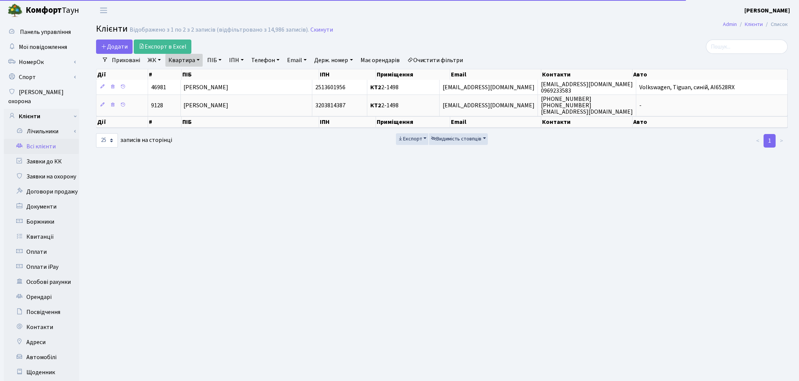
click at [437, 61] on link "Очистити фільтри" at bounding box center [435, 60] width 62 height 13
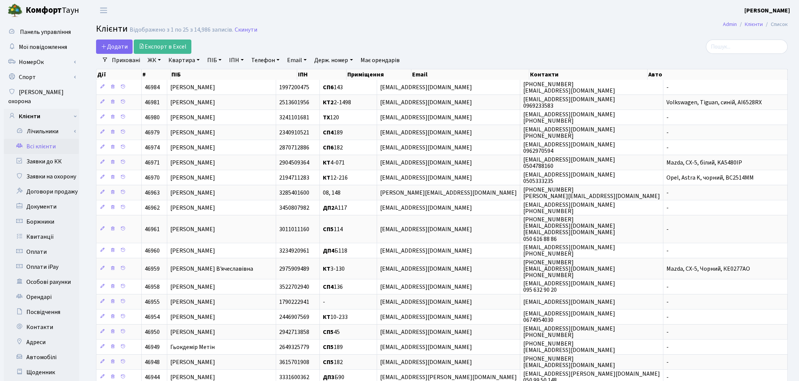
click at [217, 58] on link "ПІБ" at bounding box center [214, 60] width 20 height 13
type input "савлук"
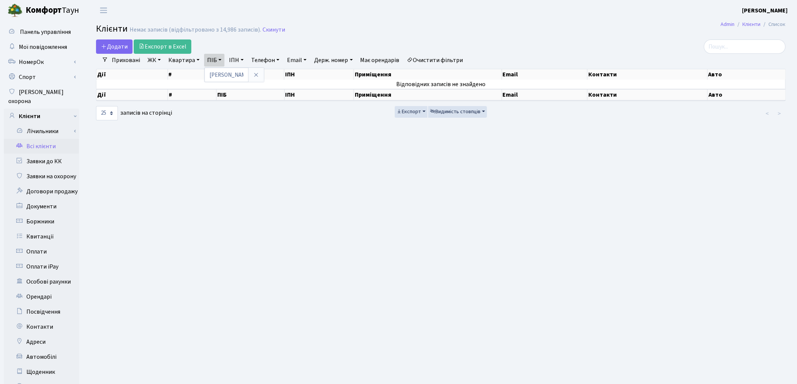
click at [45, 139] on link "Всі клієнти" at bounding box center [41, 146] width 75 height 15
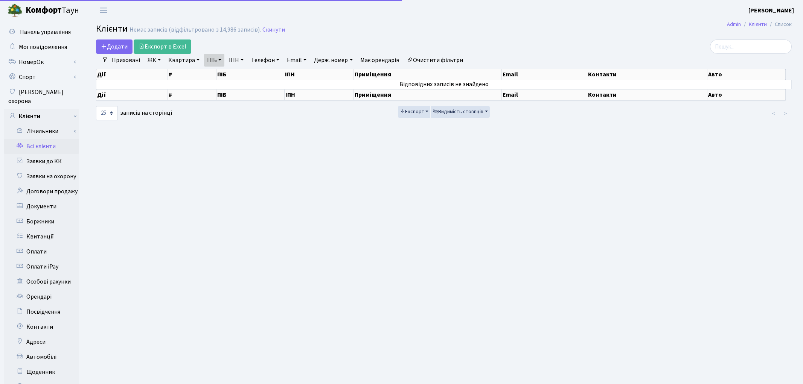
select select "25"
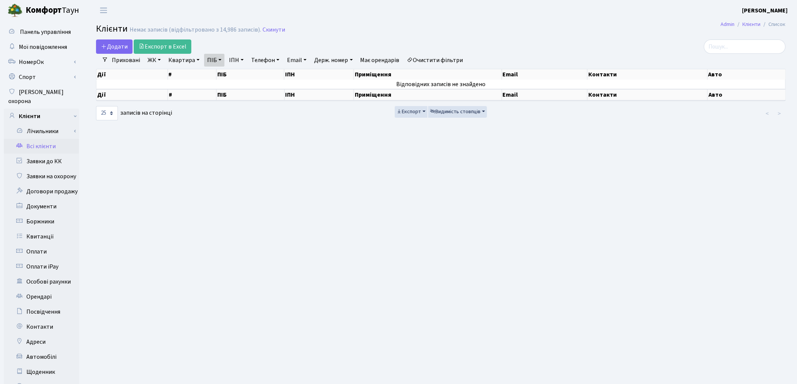
click at [445, 60] on link "Очистити фільтри" at bounding box center [435, 60] width 62 height 13
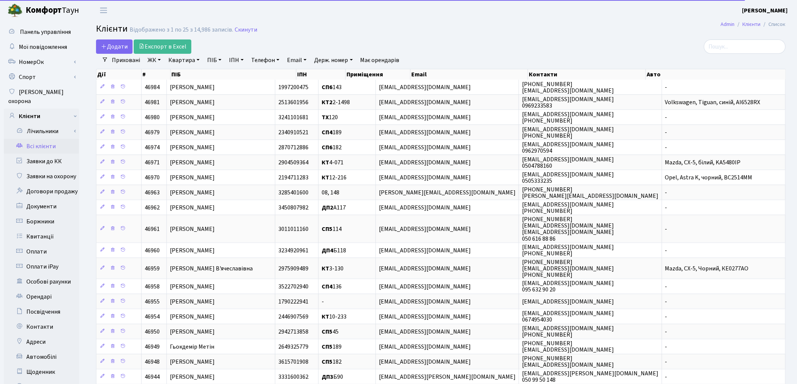
click at [175, 57] on link "Квартира" at bounding box center [183, 60] width 37 height 13
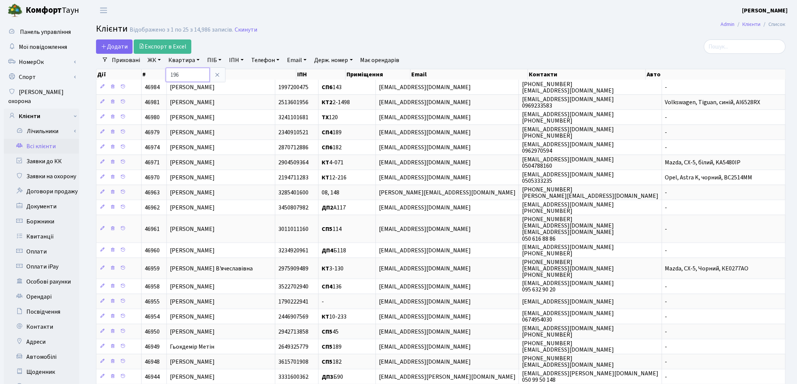
type input "196"
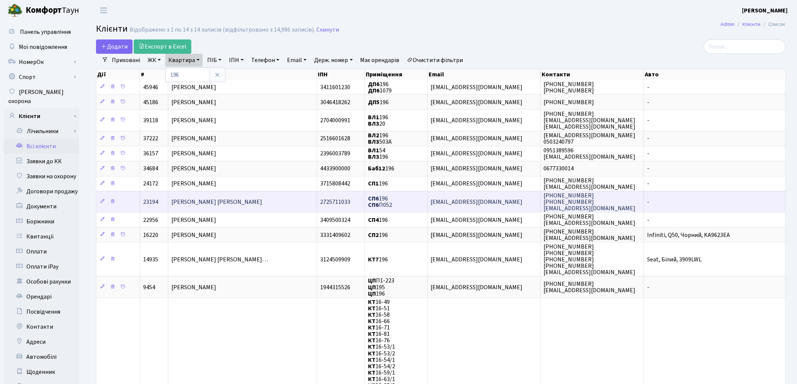
click at [215, 198] on span "Опрощенко Олександр Михайлович" at bounding box center [216, 202] width 91 height 8
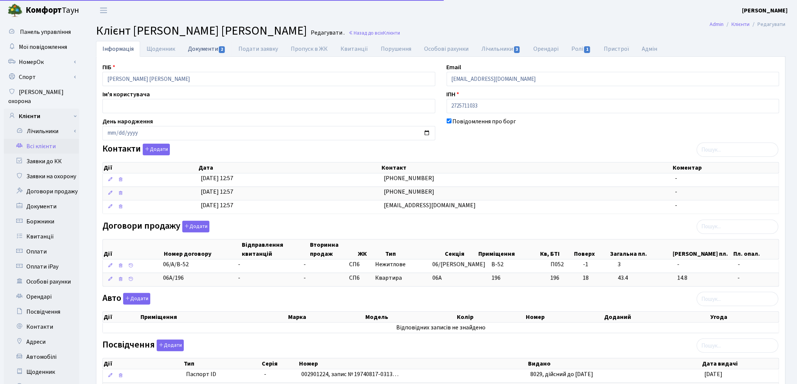
click at [210, 47] on link "Документи 2" at bounding box center [206, 48] width 50 height 15
select select "25"
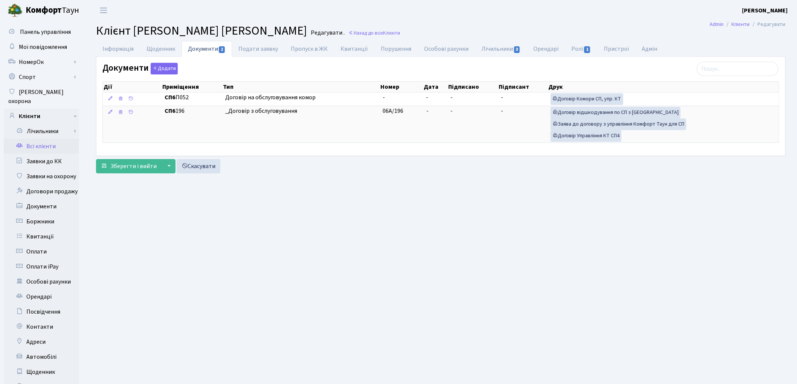
click at [40, 139] on link "Всі клієнти" at bounding box center [41, 146] width 75 height 15
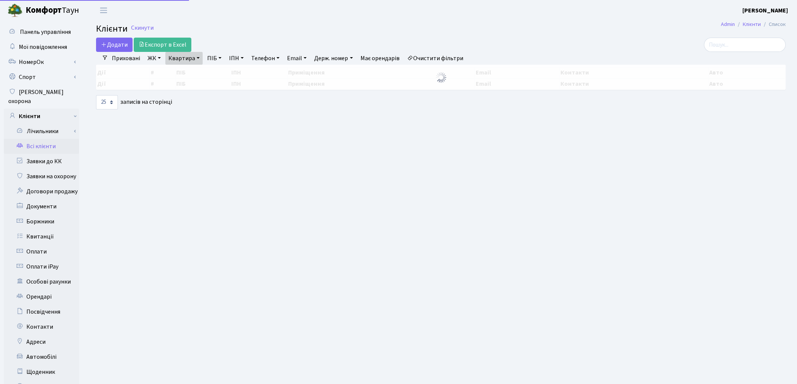
select select "25"
click at [184, 56] on link "Квартира" at bounding box center [183, 58] width 37 height 13
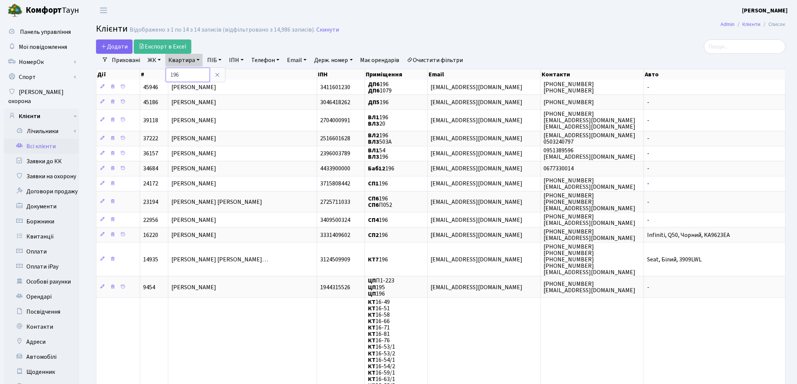
click at [189, 73] on input "196" at bounding box center [188, 75] width 44 height 14
type input "1"
type input "242"
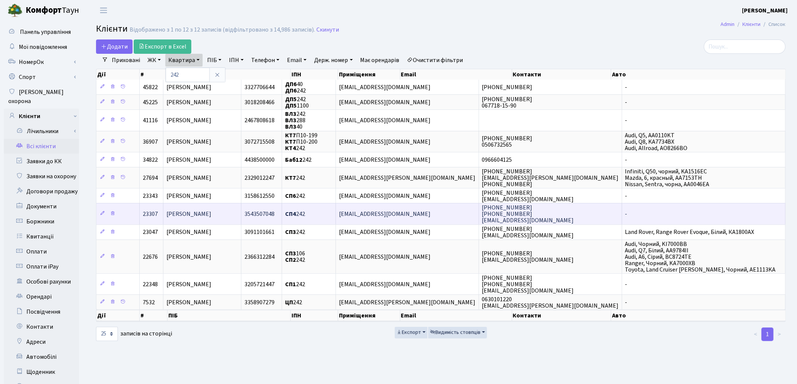
click at [200, 213] on span "[PERSON_NAME]" at bounding box center [188, 214] width 45 height 8
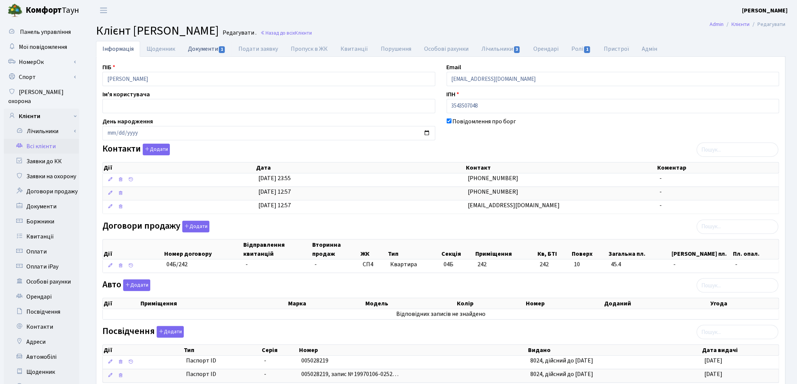
click at [204, 50] on link "Документи 1" at bounding box center [206, 48] width 50 height 15
select select "25"
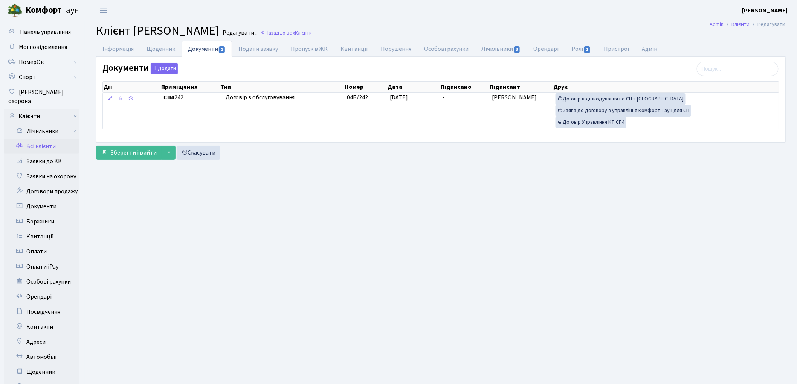
click at [49, 139] on link "Всі клієнти" at bounding box center [41, 146] width 75 height 15
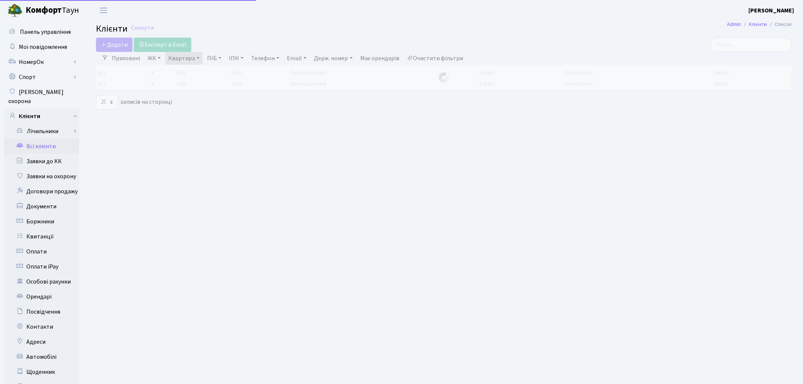
select select "25"
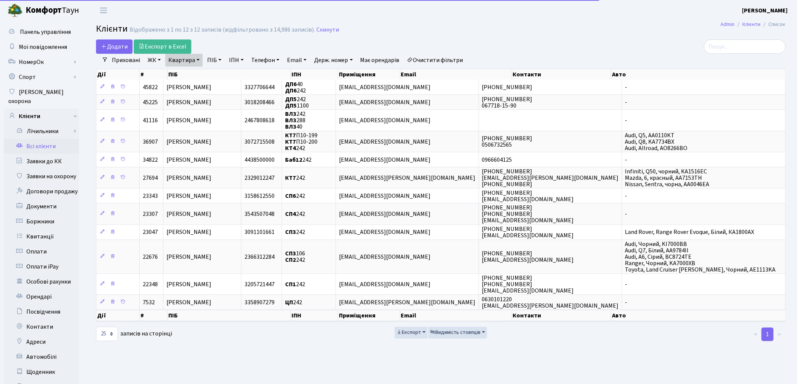
click at [423, 58] on link "Очистити фільтри" at bounding box center [435, 60] width 62 height 13
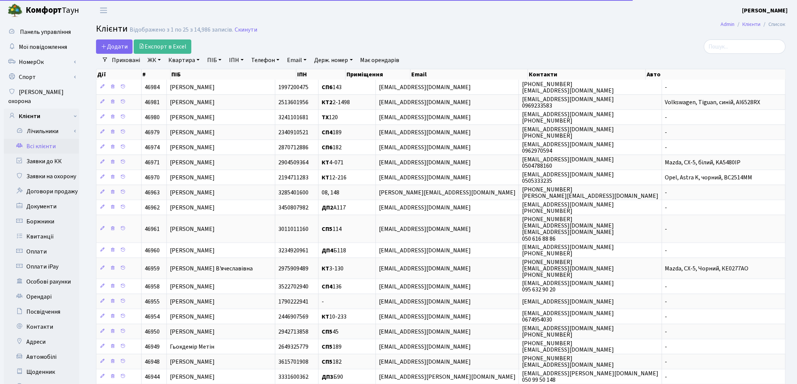
click at [180, 59] on link "Квартира" at bounding box center [183, 60] width 37 height 13
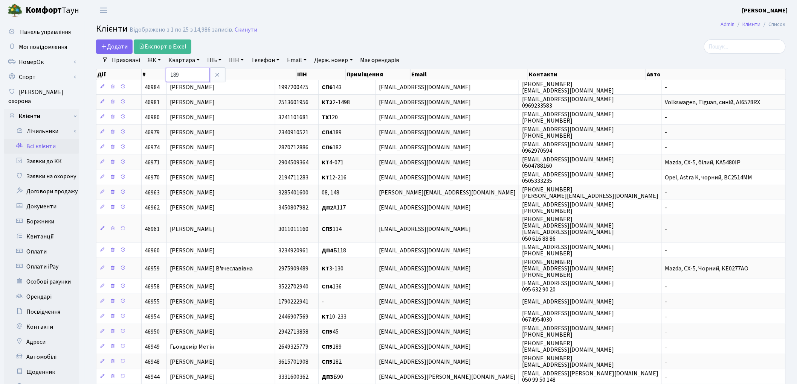
type input "189"
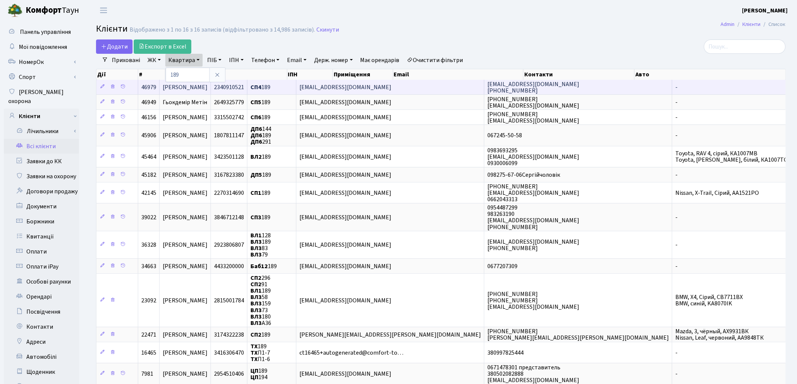
click at [207, 88] on span "[PERSON_NAME]" at bounding box center [185, 87] width 45 height 8
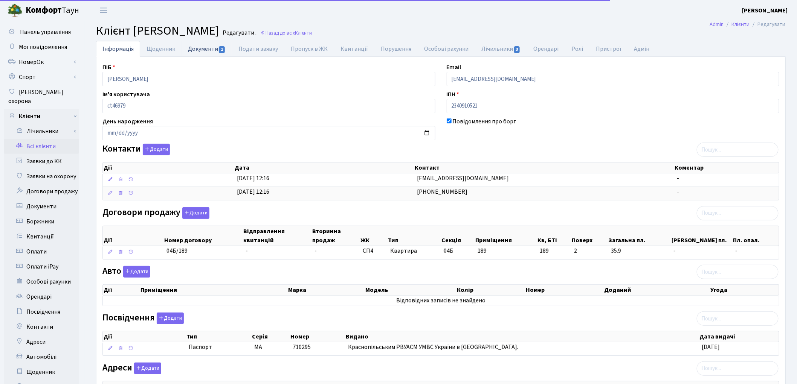
click at [209, 50] on link "Документи 1" at bounding box center [206, 48] width 50 height 15
select select "25"
